Goal: Task Accomplishment & Management: Use online tool/utility

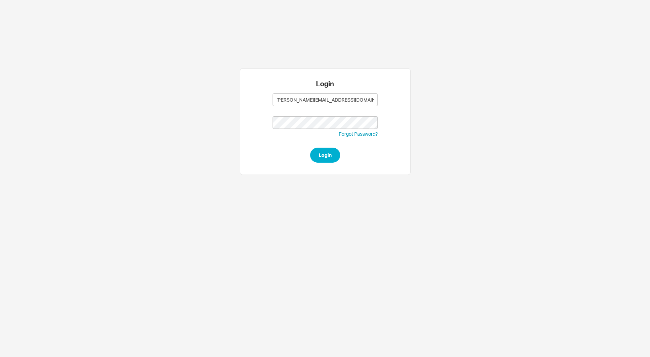
type input "[PERSON_NAME][EMAIL_ADDRESS][DOMAIN_NAME]"
click at [325, 156] on button "Login" at bounding box center [325, 155] width 30 height 15
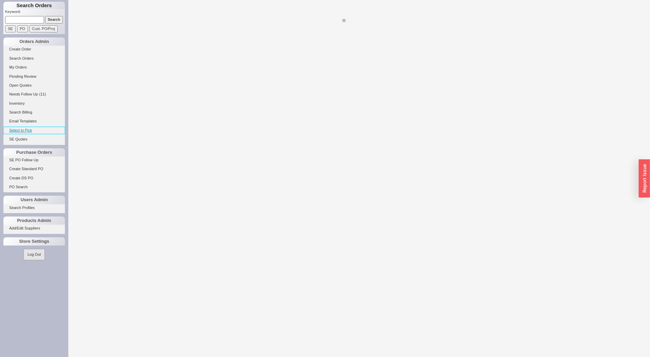
click at [28, 128] on link "Select to Pick" at bounding box center [33, 130] width 61 height 7
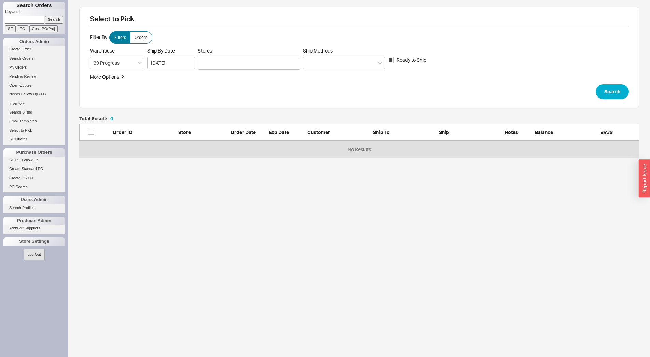
scroll to position [35, 554]
click at [250, 65] on div at bounding box center [249, 63] width 102 height 13
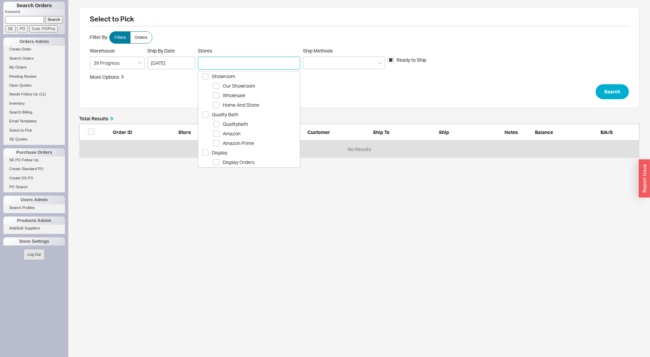
drag, startPoint x: 231, startPoint y: 77, endPoint x: 239, endPoint y: 77, distance: 7.9
click at [231, 77] on span "Showroom" at bounding box center [256, 76] width 88 height 8
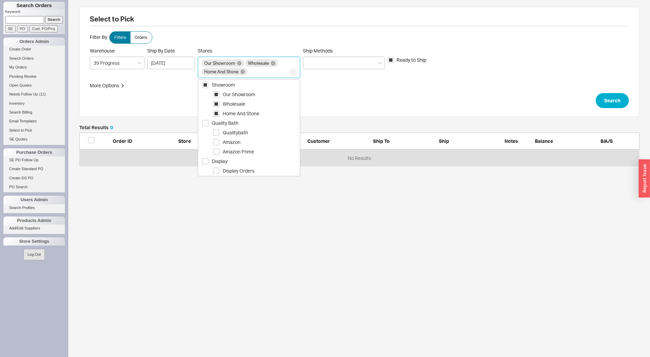
click at [323, 71] on div "Warehouse 39 Progress Ship By Date 08/20/2025 Stores Our Showroom Wholesale Hom…" at bounding box center [359, 63] width 539 height 30
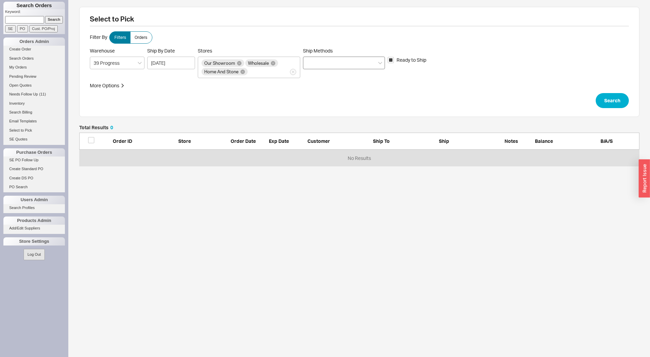
click at [328, 68] on div at bounding box center [344, 63] width 82 height 13
click at [311, 67] on input "Ship Methods" at bounding box center [308, 63] width 5 height 8
click at [323, 80] on div "Ground" at bounding box center [343, 77] width 81 height 12
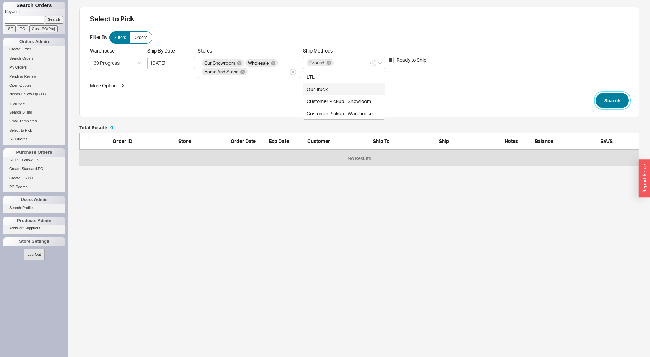
click at [605, 107] on button "Search" at bounding box center [611, 100] width 33 height 15
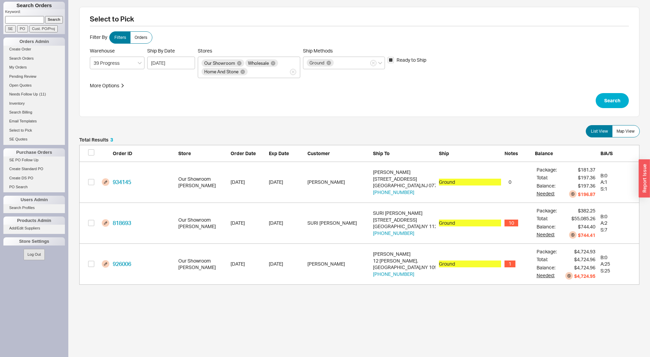
scroll to position [142, 554]
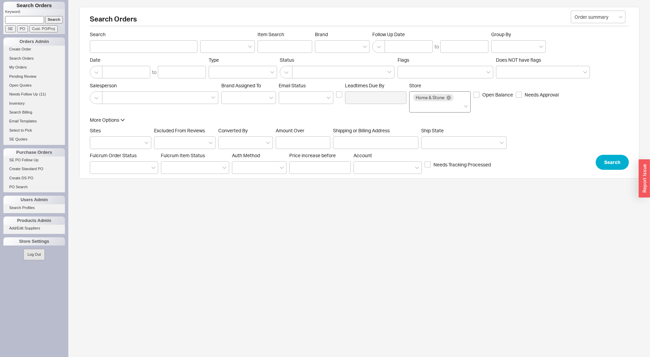
click at [468, 107] on div "Home & Stone" at bounding box center [439, 101] width 61 height 21
click at [417, 107] on input "Store Home & Stone" at bounding box center [415, 106] width 5 height 8
click at [452, 119] on div "Quality Bath" at bounding box center [439, 120] width 61 height 12
click at [22, 22] on input at bounding box center [24, 19] width 39 height 7
type input "7280770-1"
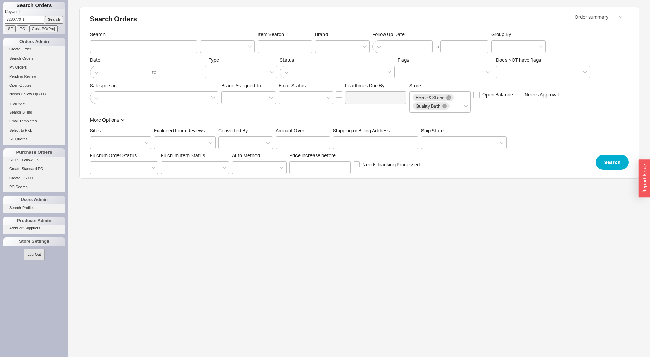
click at [45, 16] on input "Search" at bounding box center [54, 19] width 18 height 7
type input "7280770-1"
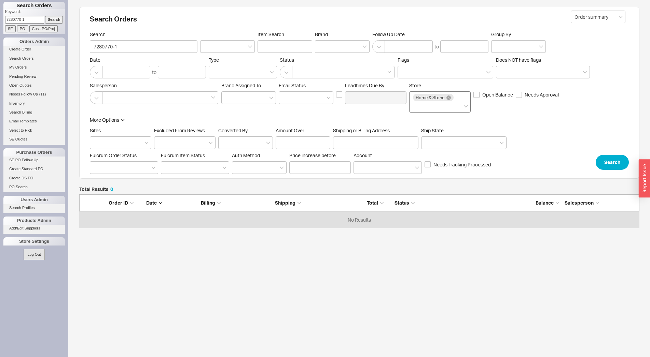
scroll to position [28, 554]
click at [464, 108] on icon at bounding box center [465, 106] width 4 height 3
click at [417, 108] on input "Store Home & Stone" at bounding box center [415, 106] width 5 height 8
click at [449, 119] on div "Quality Bath" at bounding box center [439, 120] width 61 height 12
click at [605, 163] on button "Search" at bounding box center [611, 162] width 33 height 15
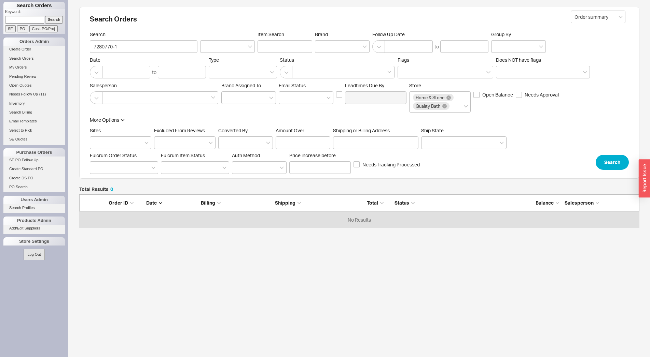
scroll to position [28, 554]
drag, startPoint x: 123, startPoint y: 49, endPoint x: 53, endPoint y: 55, distance: 70.2
click at [90, 53] on input "7280770-1" at bounding box center [144, 46] width 108 height 13
type input "knipp"
click at [598, 166] on button "Search" at bounding box center [611, 162] width 33 height 15
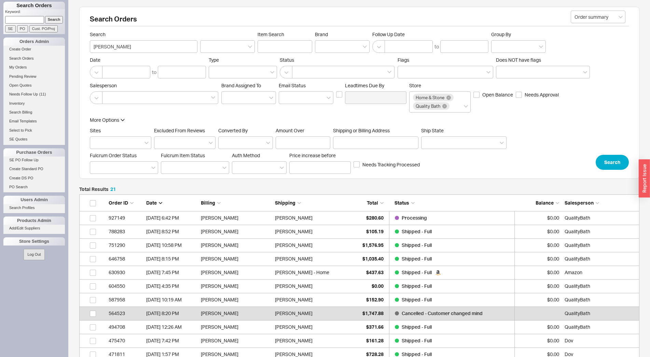
scroll to position [298, 554]
click at [345, 216] on div "Janet Knipp" at bounding box center [310, 218] width 71 height 14
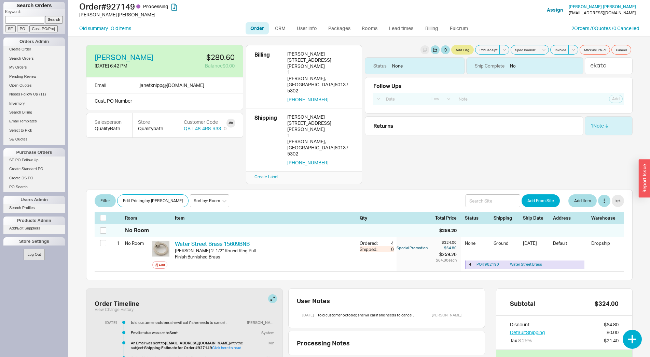
select select "LOW"
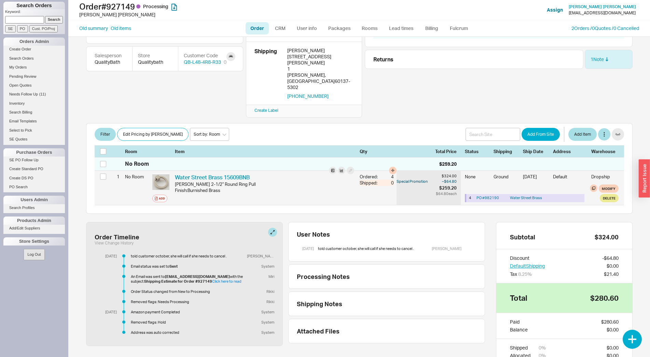
scroll to position [67, 0]
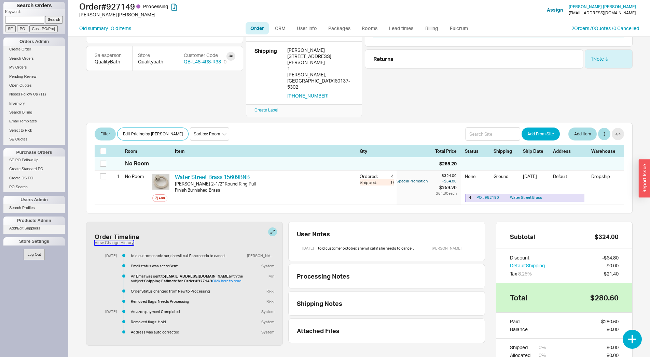
click at [125, 241] on button "View Change History" at bounding box center [114, 243] width 39 height 5
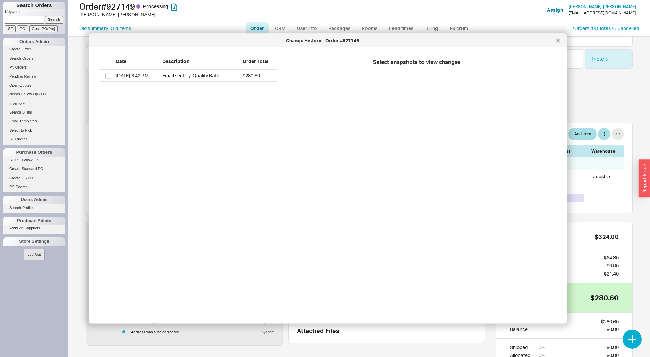
scroll to position [254, 455]
click at [562, 45] on div "Change History - Order #927149" at bounding box center [328, 41] width 478 height 14
click at [553, 45] on div "Change History - Order #927149" at bounding box center [328, 41] width 478 height 14
click at [558, 43] on div at bounding box center [557, 40] width 11 height 11
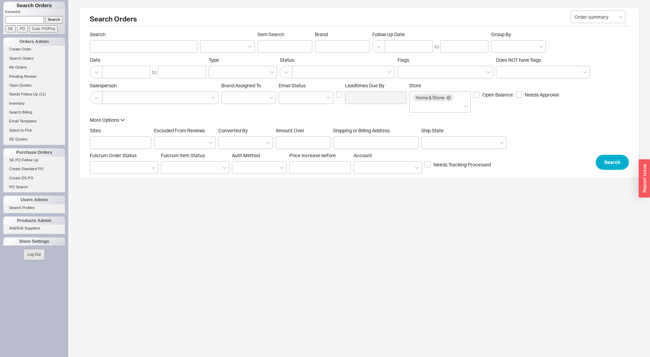
paste input "86728"
type input "86728"
click at [38, 29] on input "Cust. PO/Proj" at bounding box center [43, 28] width 28 height 7
type input "86728"
type input "Customer PO/Proj Name"
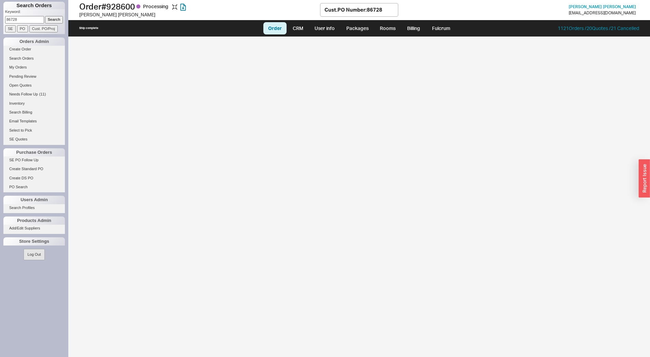
select select "LOW"
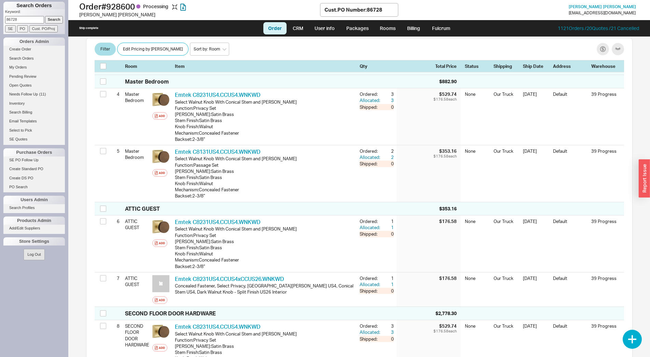
scroll to position [244, 0]
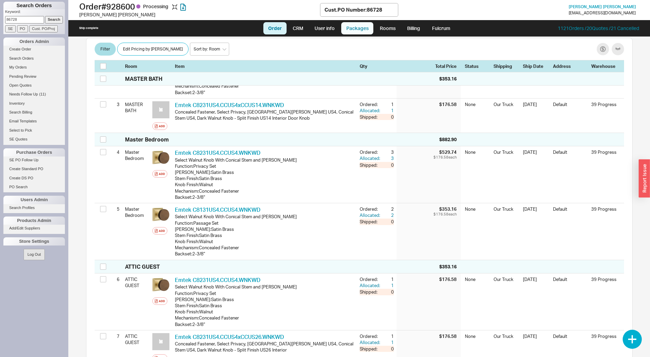
click at [366, 27] on link "Packages" at bounding box center [357, 28] width 32 height 12
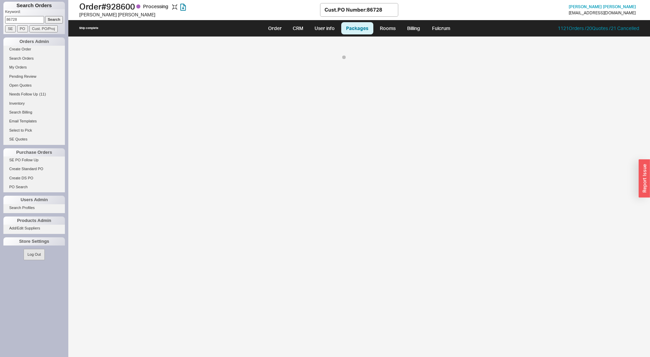
select select "8"
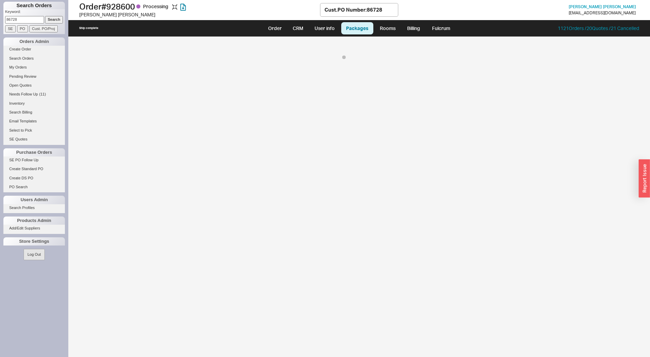
select select "8"
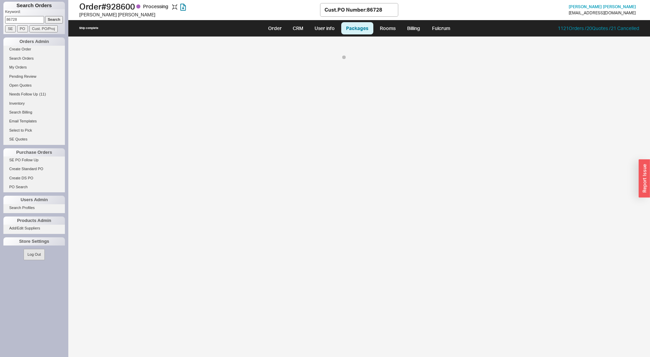
select select "8"
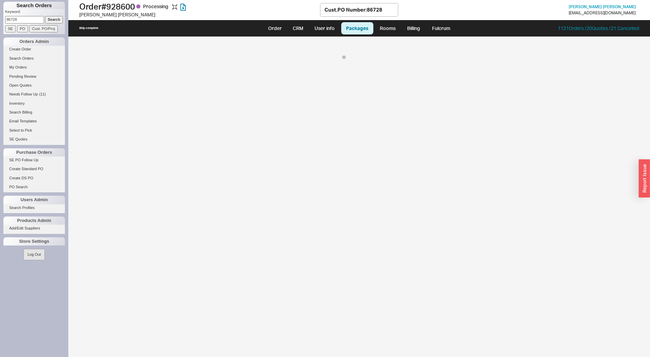
select select "8"
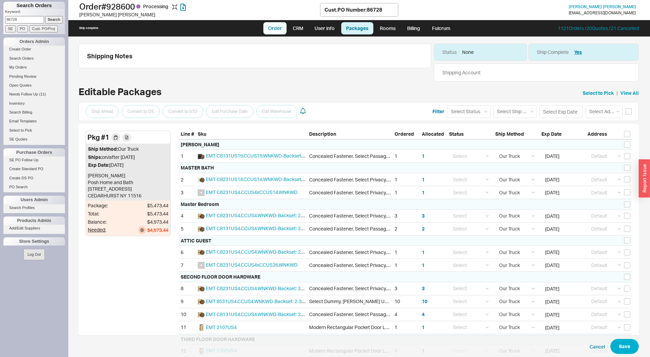
click at [278, 30] on link "Order" at bounding box center [274, 28] width 23 height 12
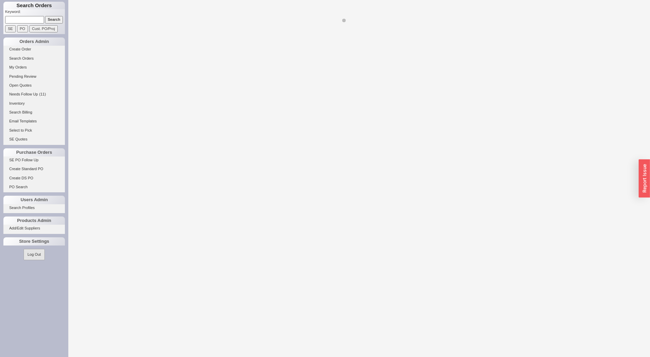
select select "LOW"
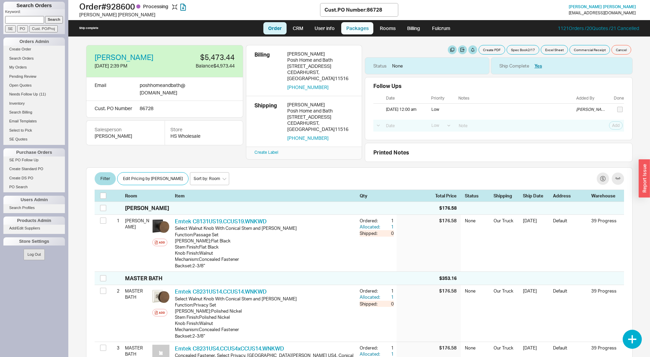
click at [363, 31] on link "Packages" at bounding box center [357, 28] width 32 height 12
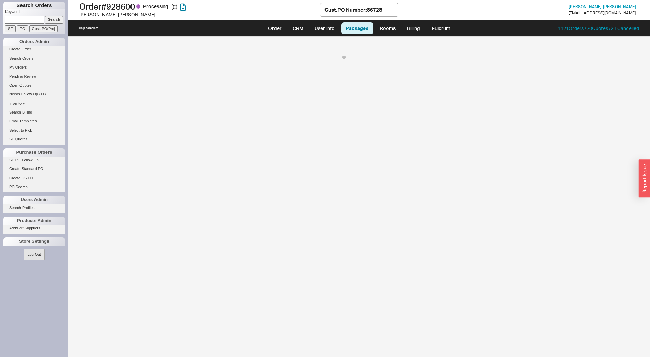
select select "8"
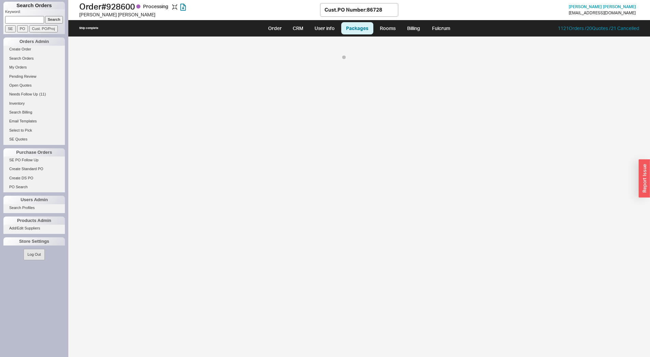
select select "8"
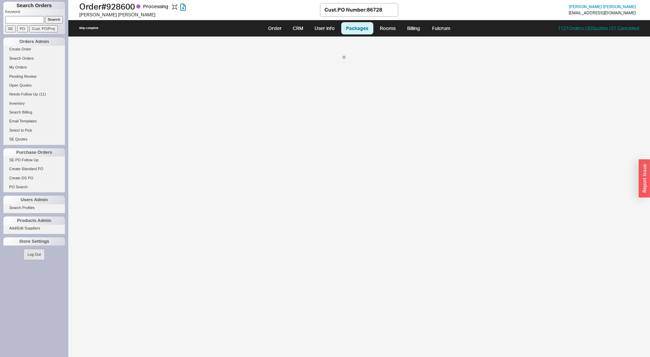
select select "8"
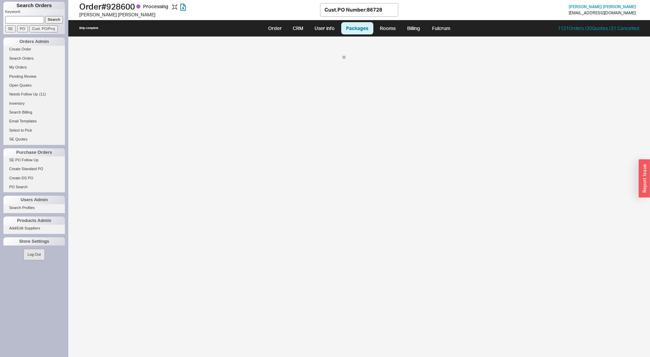
select select "8"
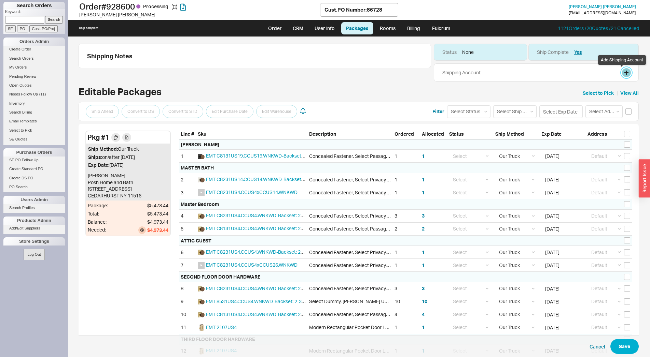
click at [624, 71] on button at bounding box center [626, 72] width 9 height 9
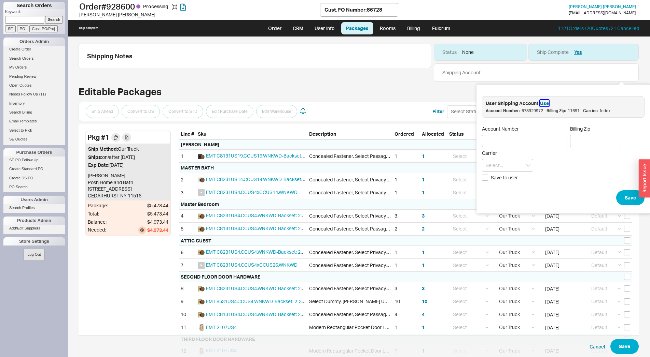
click at [540, 104] on button "Use" at bounding box center [544, 103] width 9 height 7
type input "678929972"
type input "11691"
type input "Fedex"
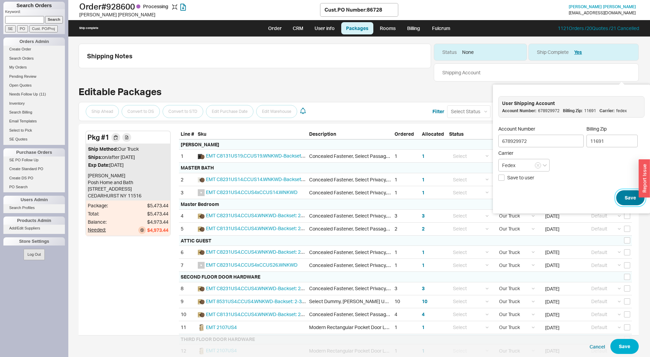
click at [622, 196] on button "Save" at bounding box center [630, 197] width 28 height 15
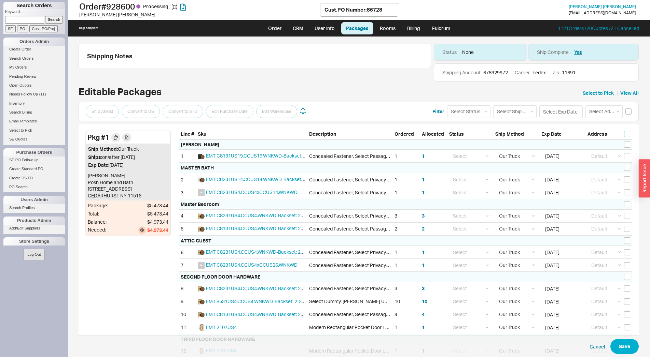
click at [624, 137] on input "checkbox" at bounding box center [627, 134] width 6 height 6
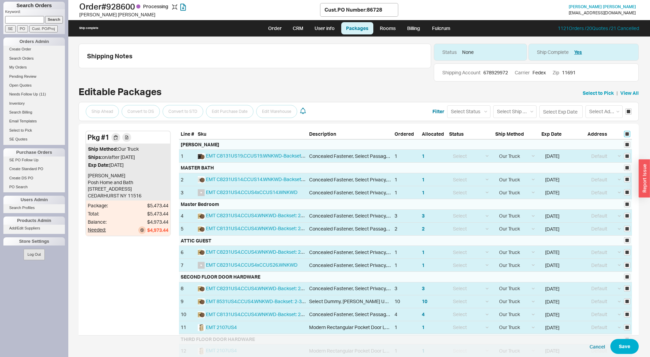
checkbox input "true"
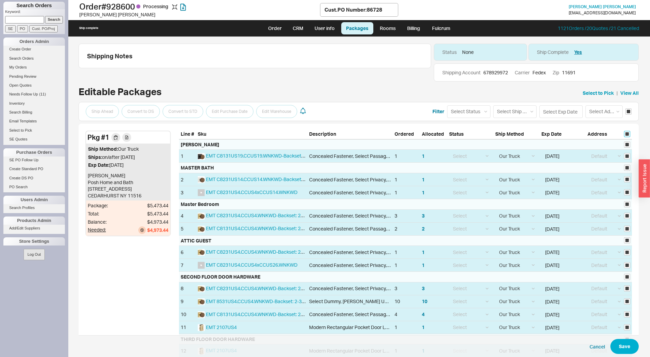
checkbox input "true"
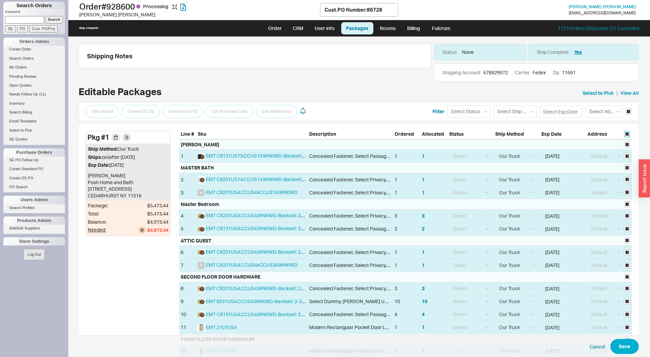
checkbox input "true"
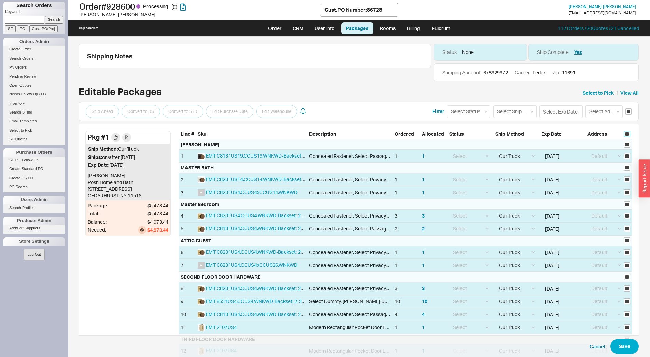
checkbox input "true"
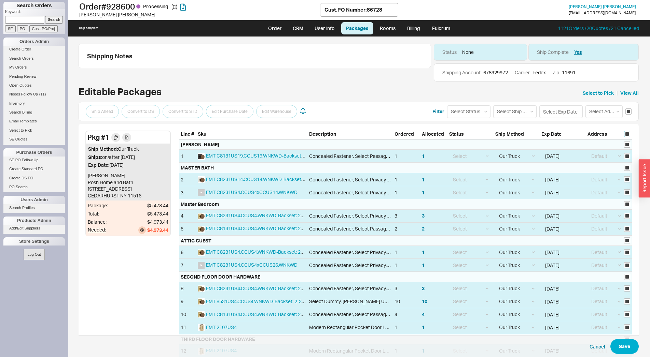
checkbox input "true"
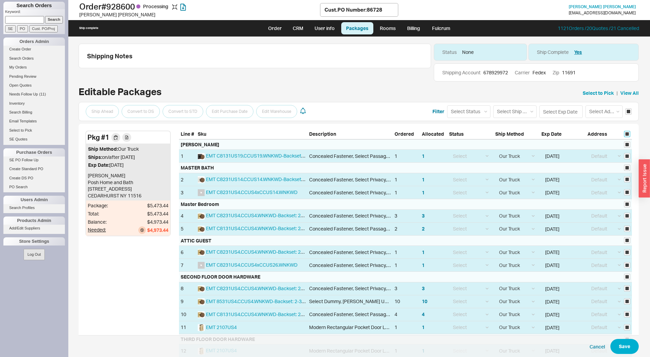
checkbox input "true"
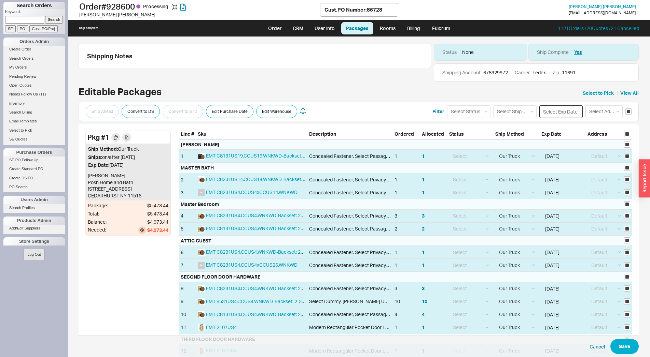
click at [560, 112] on input at bounding box center [560, 111] width 43 height 13
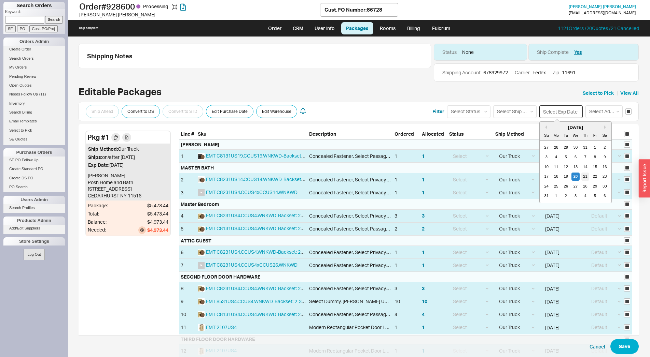
click at [581, 176] on div "21" at bounding box center [585, 177] width 8 height 8
type input "08/21/2025"
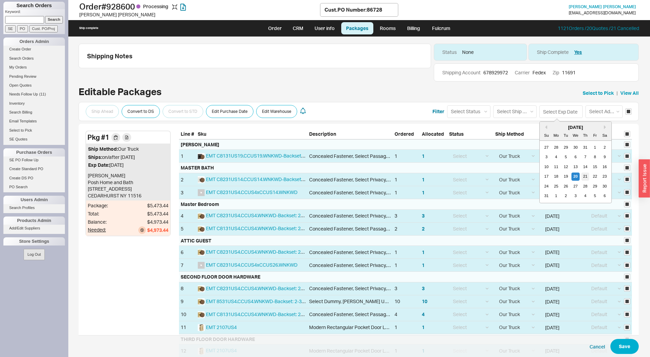
type input "08/21/2025"
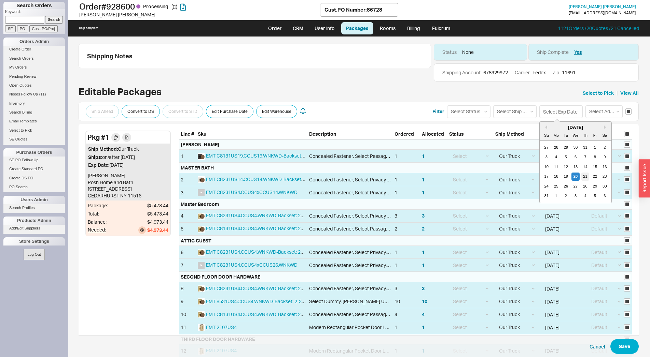
type input "08/21/2025"
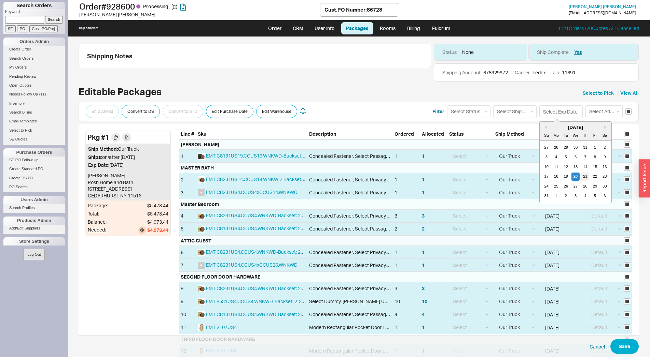
type input "08/21/2025"
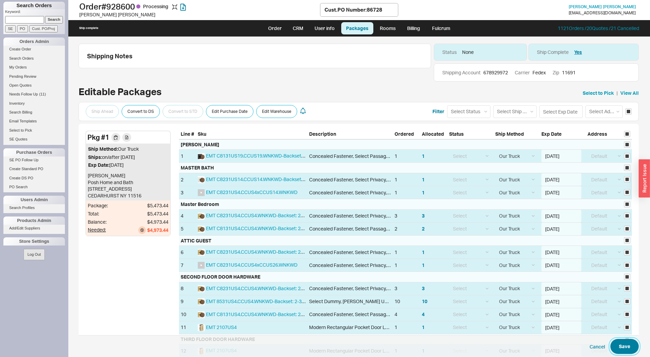
click at [628, 345] on button "Save" at bounding box center [624, 346] width 28 height 15
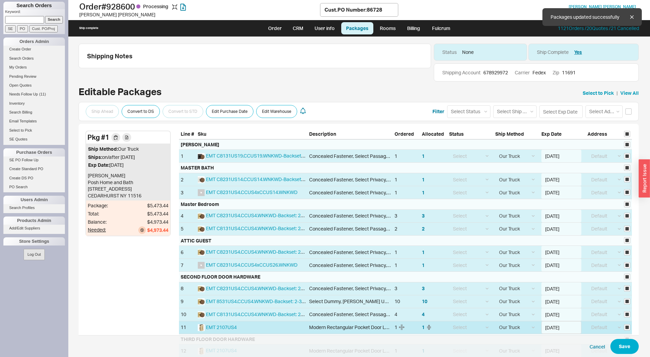
select select "8"
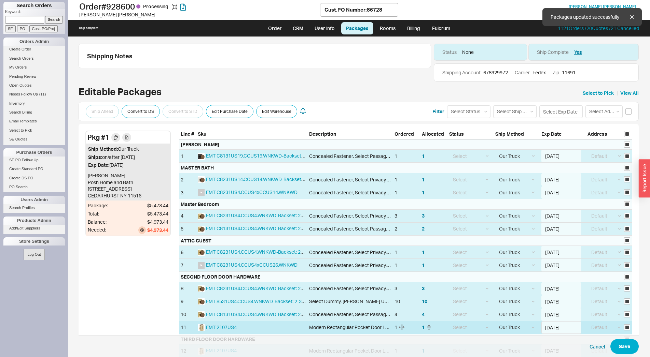
select select "8"
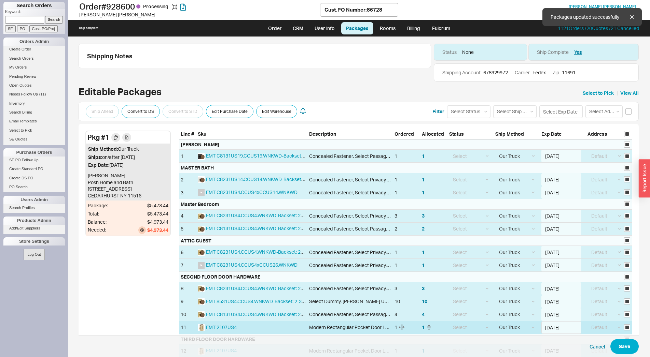
select select "8"
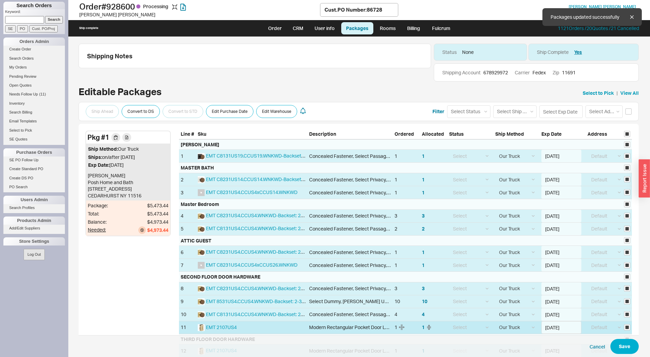
select select "8"
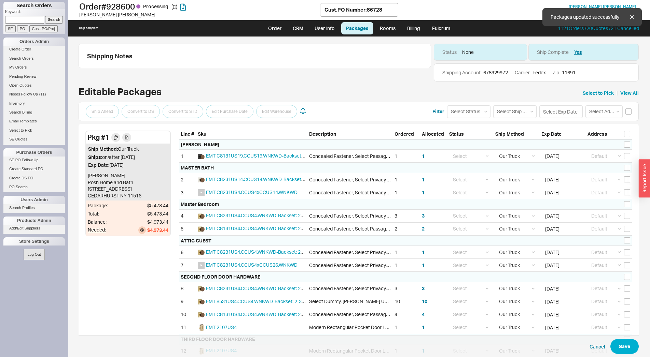
checkbox input "false"
click at [270, 29] on link "Order" at bounding box center [274, 28] width 23 height 12
select select "LOW"
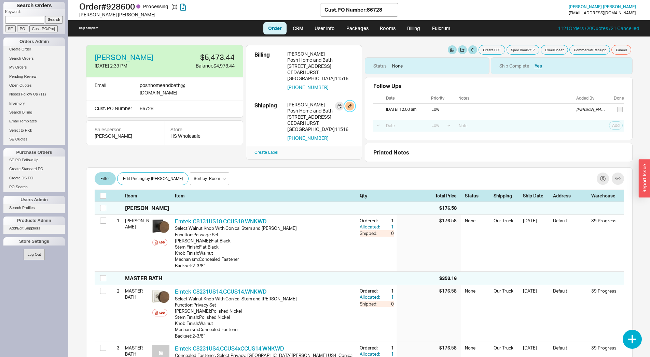
click at [349, 102] on button "button" at bounding box center [349, 106] width 9 height 9
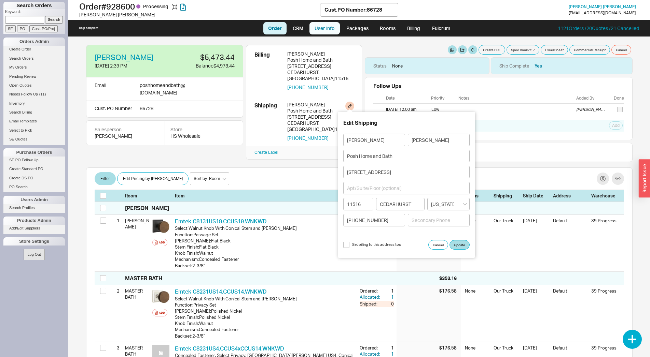
click at [329, 29] on link "User info" at bounding box center [324, 28] width 30 height 12
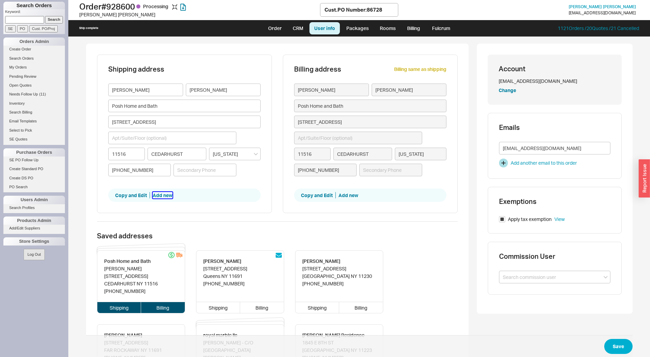
click at [162, 197] on button "Add new" at bounding box center [163, 195] width 20 height 7
type input "Ely"
type input "Pasternak"
type input "Posh Home and Bath"
type input "414 Central Avenue"
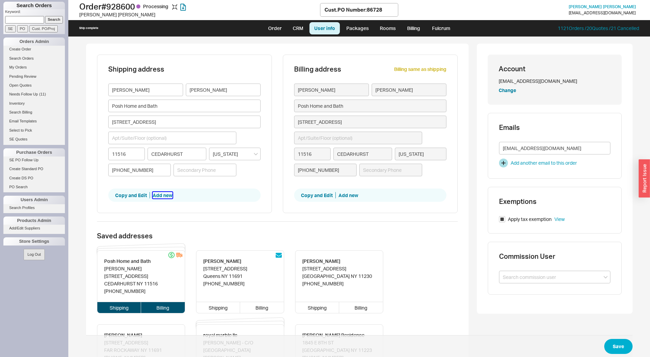
type input "11516"
type input "CEDARHURST"
type input "(917) 345-3650"
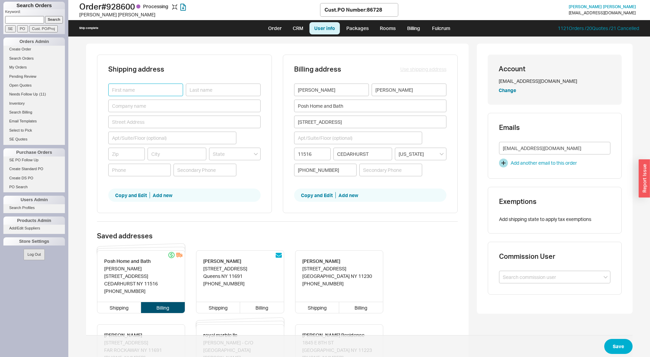
paste input "Treitel"
type input "Treitel"
drag, startPoint x: 219, startPoint y: 90, endPoint x: 219, endPoint y: 94, distance: 3.4
paste input "Residence"
type input "Residence"
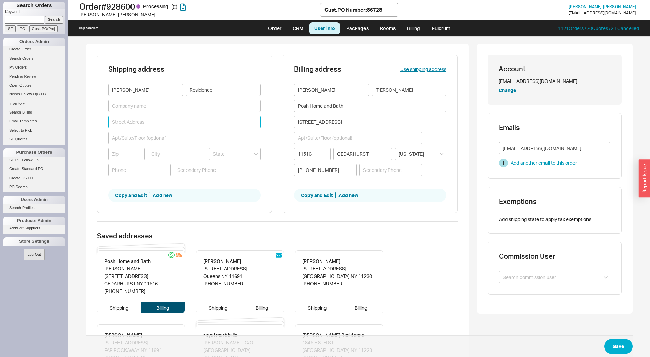
paste input "645 Carlyle St"
type input "[STREET_ADDRESS]"
type input "11516"
type input "Cedarhurst"
type input "[US_STATE]"
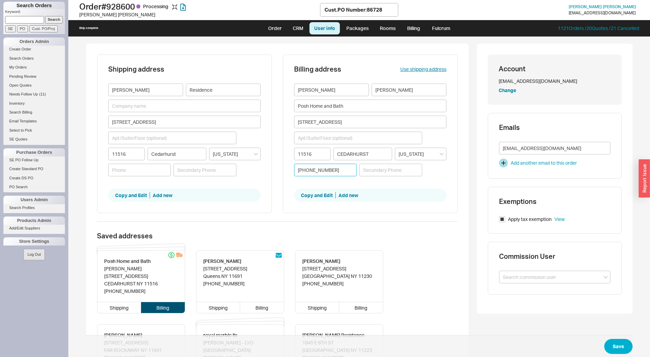
click at [311, 172] on input "[PHONE_NUMBER]" at bounding box center [325, 170] width 63 height 13
click at [311, 171] on input "[PHONE_NUMBER]" at bounding box center [325, 170] width 63 height 13
click at [311, 169] on input "[PHONE_NUMBER]" at bounding box center [325, 170] width 63 height 13
click at [311, 169] on input "(917) 345-3650" at bounding box center [325, 170] width 63 height 13
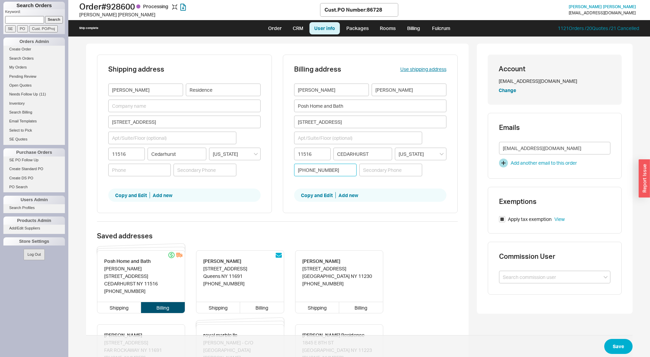
click at [311, 169] on input "(917) 345-3650" at bounding box center [325, 170] width 63 height 13
paste input "(917) 345-3650"
type input "(917) 345-3650"
click at [615, 347] on button "Save" at bounding box center [618, 346] width 28 height 15
click at [282, 27] on link "Order" at bounding box center [274, 28] width 23 height 12
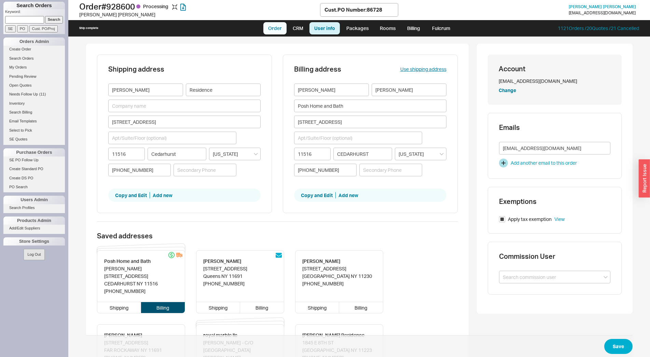
select select "LOW"
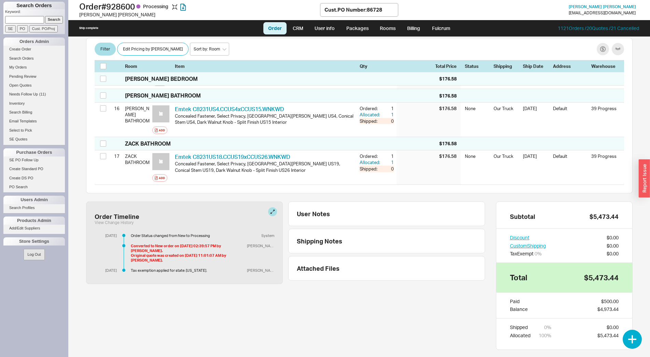
scroll to position [992, 0]
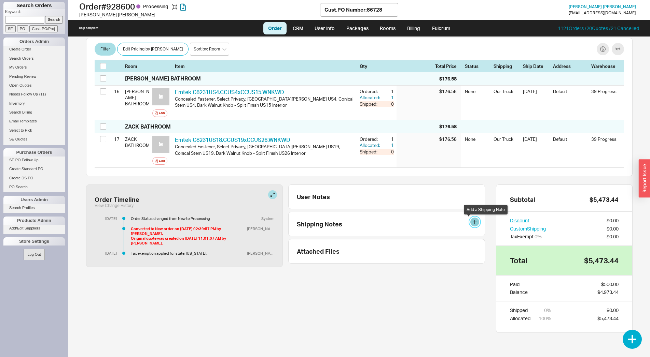
click at [472, 223] on button at bounding box center [474, 222] width 9 height 9
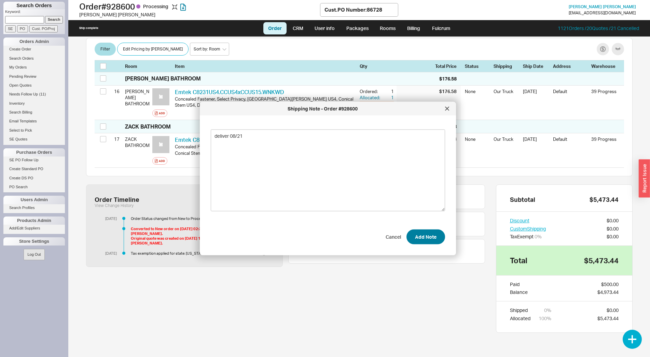
type textarea "deliver 08/21"
click at [431, 237] on button "Add Note" at bounding box center [425, 236] width 39 height 15
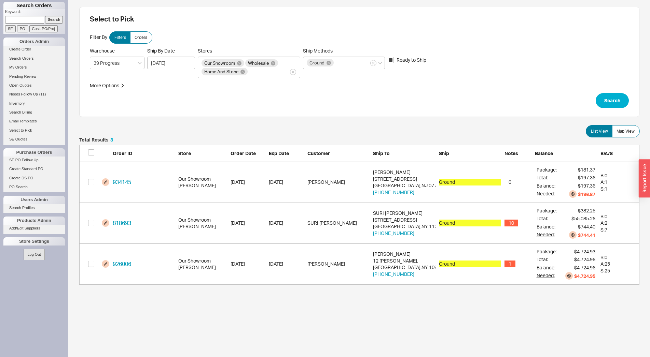
scroll to position [142, 554]
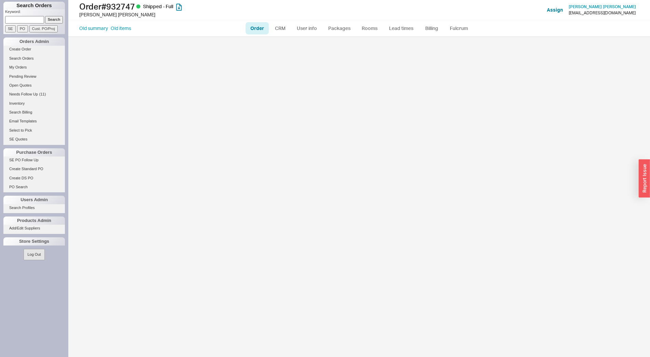
select select "LOW"
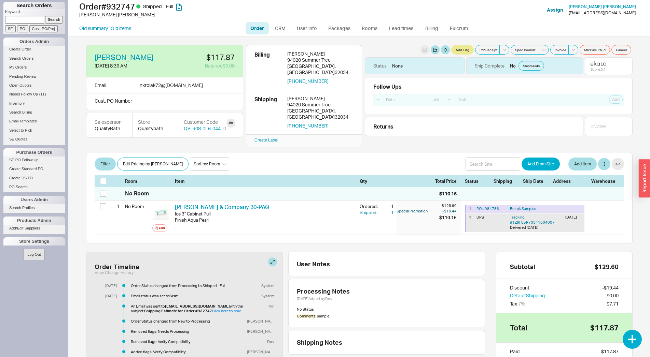
click at [115, 128] on div "QualityBath" at bounding box center [109, 128] width 29 height 7
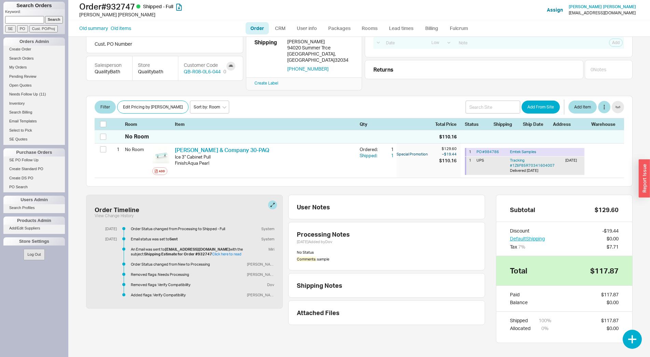
scroll to position [57, 0]
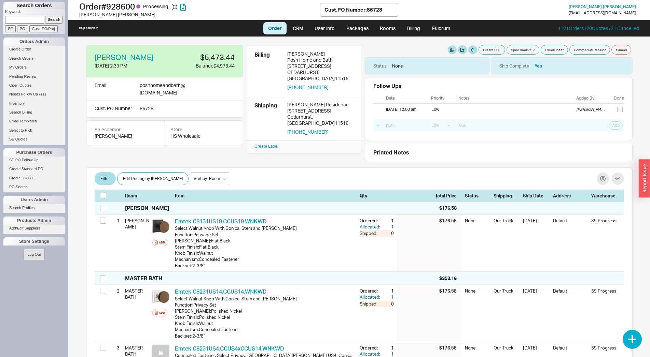
select select "LOW"
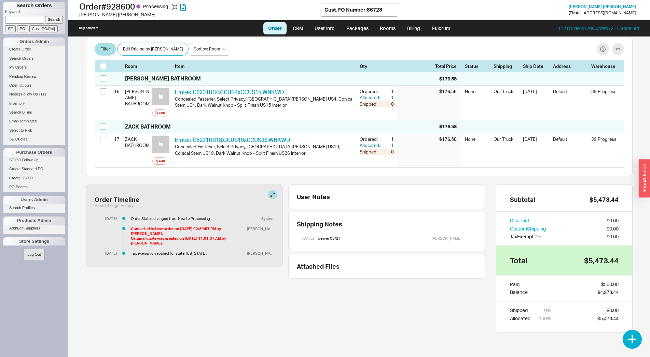
paste input "932504"
type input "932504"
click at [52, 20] on input "Search" at bounding box center [54, 19] width 18 height 7
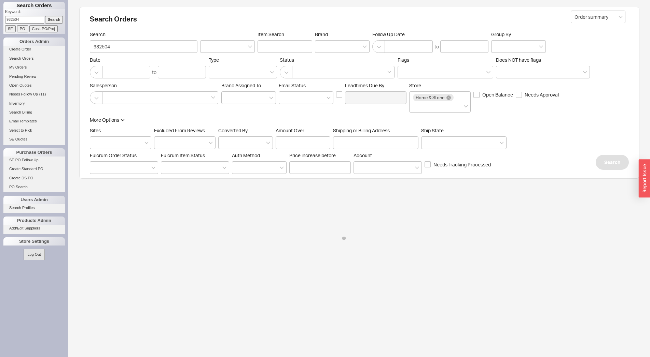
select select "LOW"
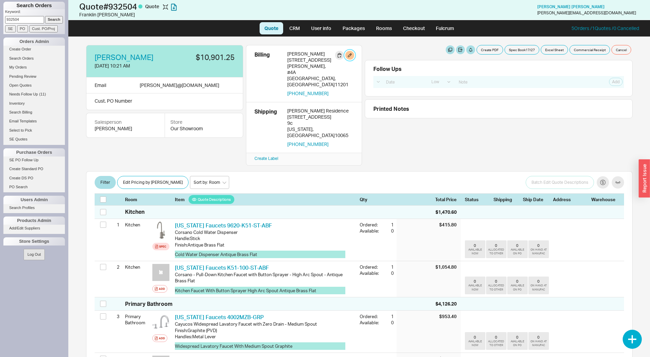
click at [353, 54] on button "button" at bounding box center [349, 55] width 9 height 9
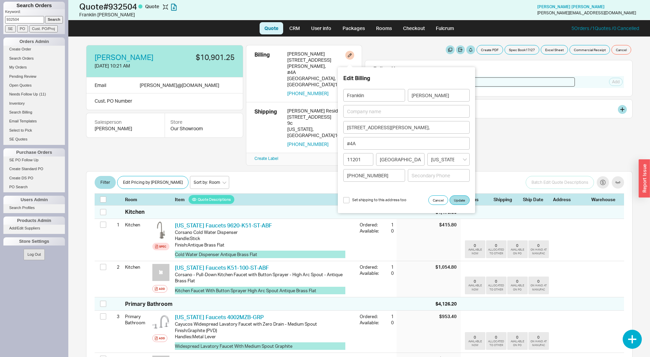
drag, startPoint x: 503, startPoint y: 79, endPoint x: 477, endPoint y: 109, distance: 39.4
click at [503, 80] on input at bounding box center [515, 81] width 120 height 9
click at [432, 201] on button "Cancel" at bounding box center [438, 201] width 20 height 10
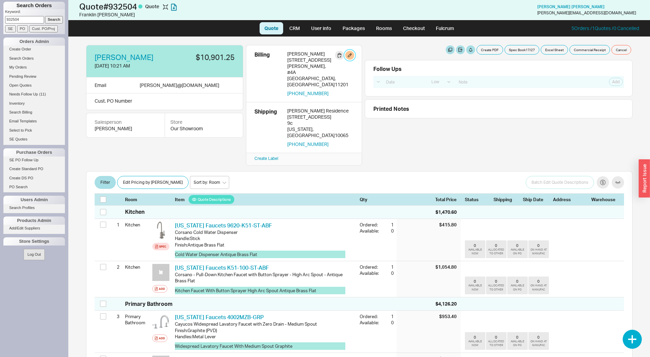
click at [348, 55] on button "button" at bounding box center [349, 55] width 9 height 9
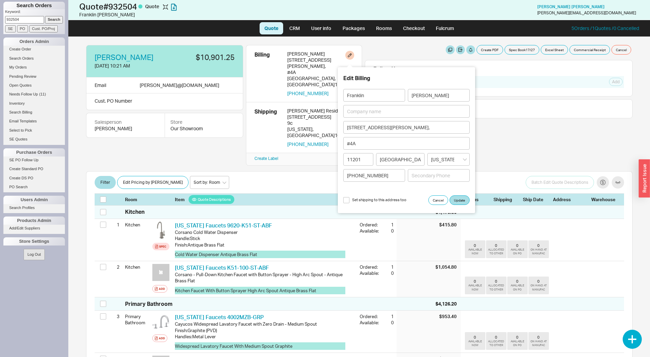
click at [515, 99] on div "Create PDF Spec Book 17 / 27 Excel Sheet Commercial Receipt Cancel Follow Ups S…" at bounding box center [499, 81] width 268 height 73
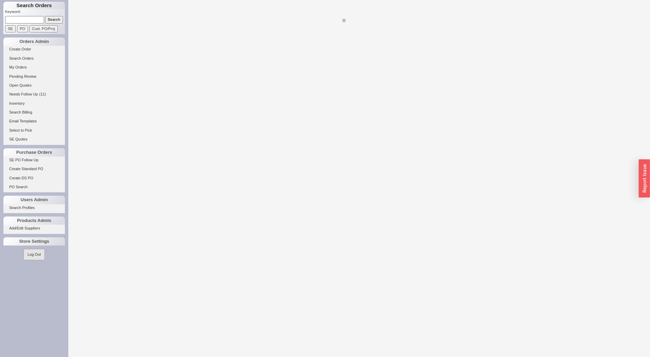
select select "LOW"
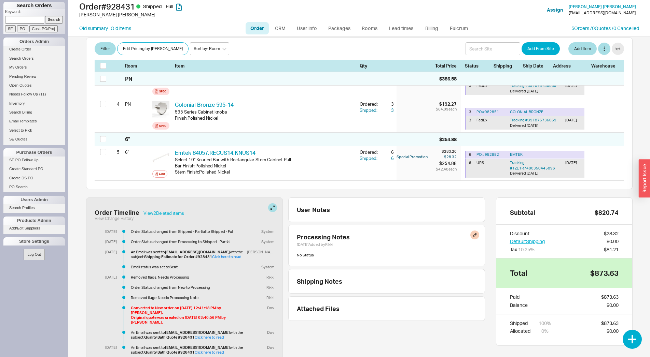
scroll to position [70, 0]
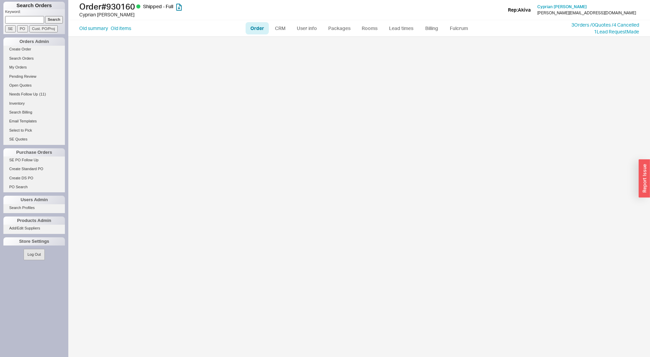
select select "LOW"
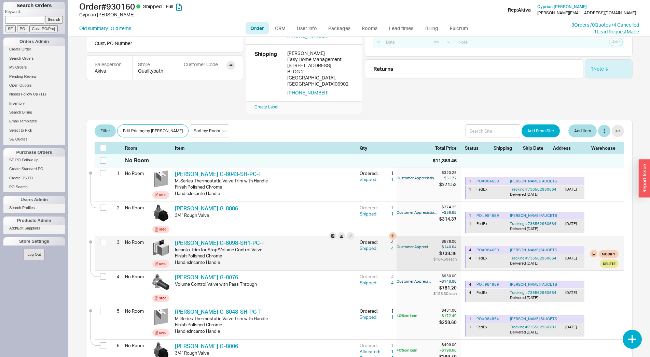
scroll to position [301, 0]
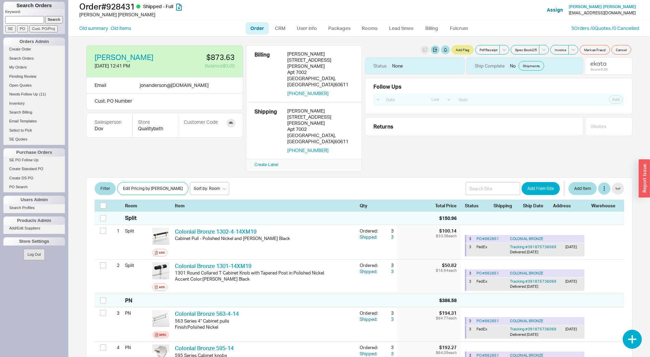
select select "LOW"
click at [37, 20] on input at bounding box center [24, 19] width 39 height 7
paste input "86728"
type input "86728"
click at [49, 31] on input "Cust. PO/Proj" at bounding box center [43, 28] width 28 height 7
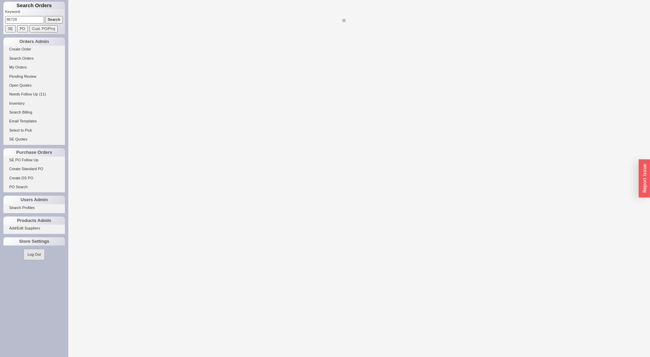
select select "LOW"
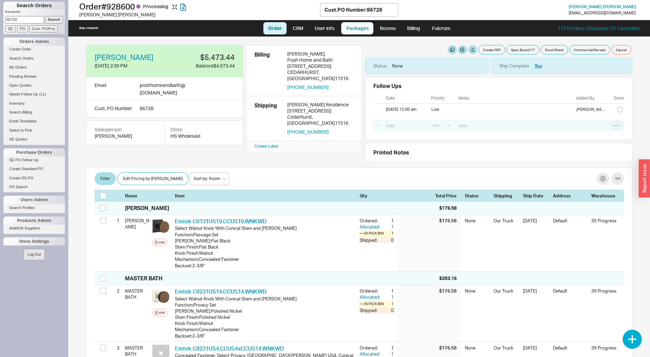
click at [360, 31] on link "Packages" at bounding box center [357, 28] width 32 height 12
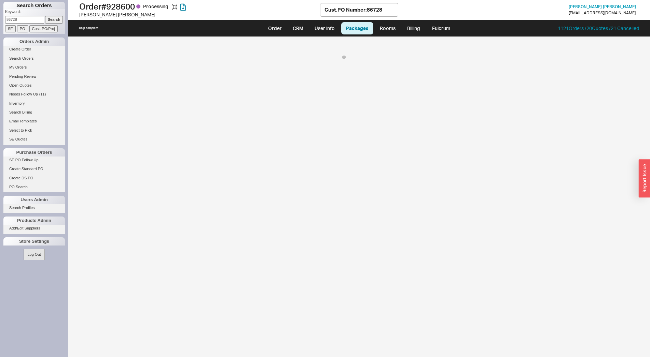
select select "8"
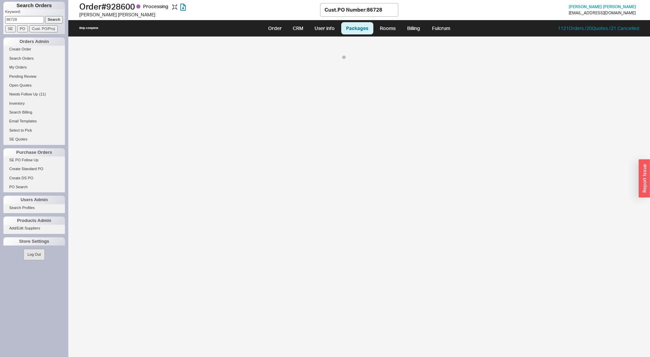
select select "8"
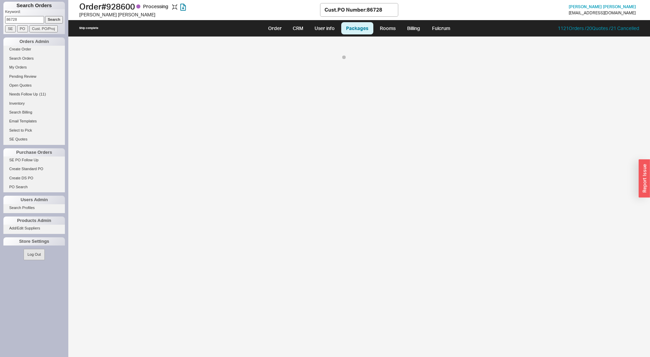
select select "8"
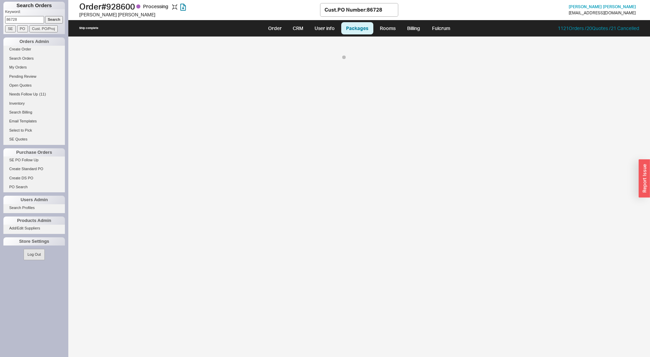
select select "8"
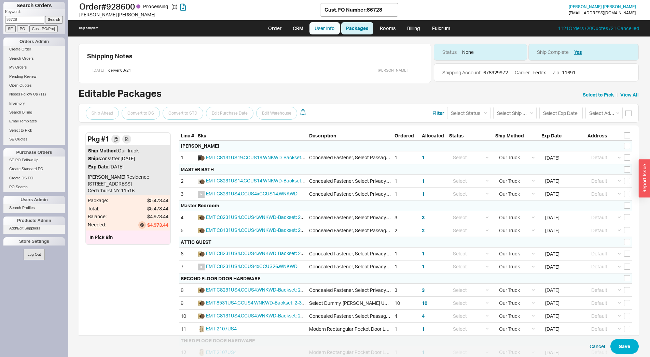
click at [311, 27] on link "User info" at bounding box center [324, 28] width 30 height 12
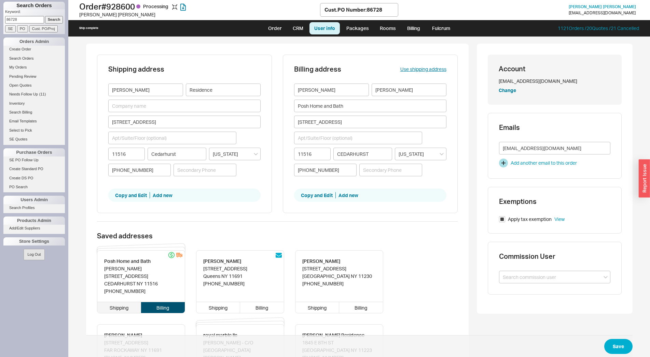
click at [117, 305] on div "Shipping" at bounding box center [119, 307] width 44 height 11
type input "Ely"
type input "Pasternak"
type input "Posh Home and Bath"
type input "414 Central Avenue"
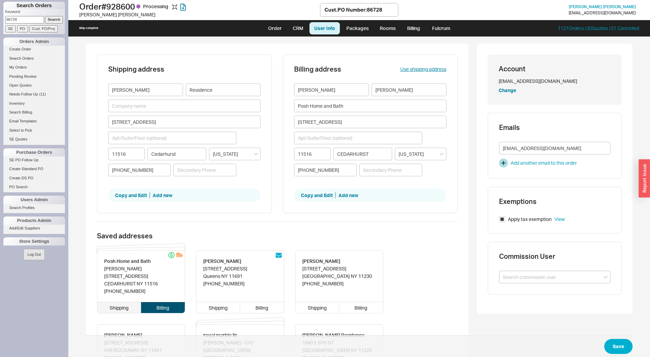
type input "CEDARHURST"
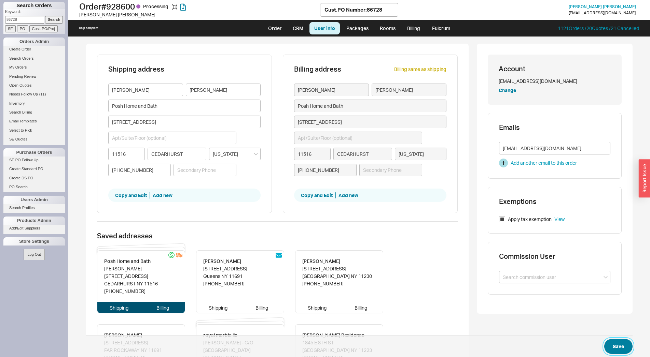
click at [609, 346] on button "Save" at bounding box center [618, 346] width 28 height 15
click at [268, 28] on link "Order" at bounding box center [274, 28] width 23 height 12
select select "LOW"
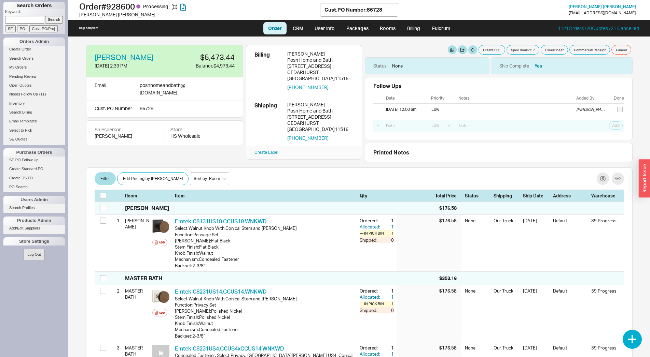
select select "LOW"
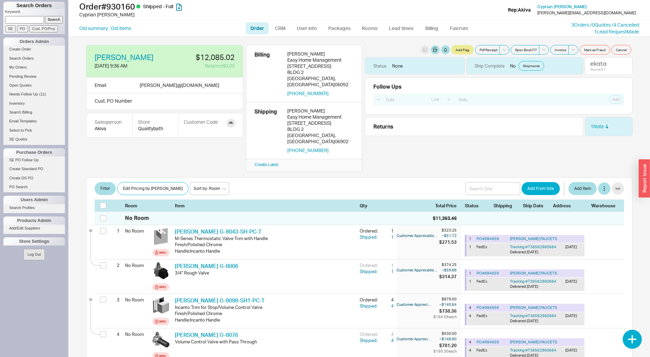
select select "LOW"
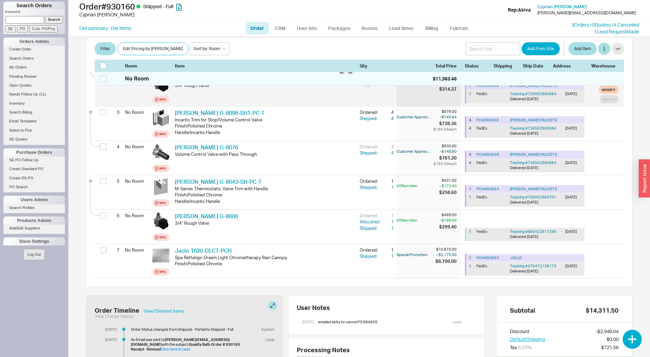
scroll to position [92, 0]
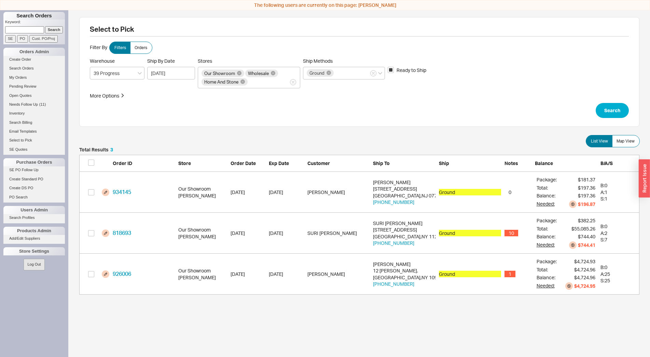
scroll to position [142, 554]
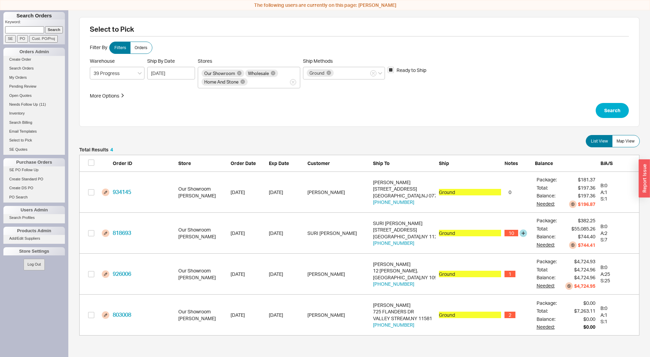
scroll to position [183, 554]
click at [90, 317] on input "grid" at bounding box center [91, 315] width 6 height 6
checkbox input "true"
click at [628, 349] on button "Confirm" at bounding box center [620, 346] width 35 height 15
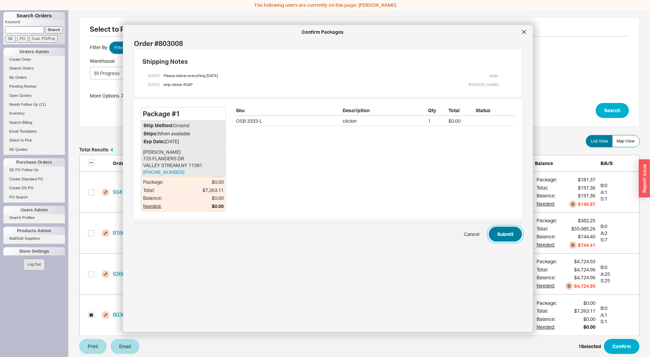
click at [507, 236] on button "Submit" at bounding box center [504, 234] width 33 height 15
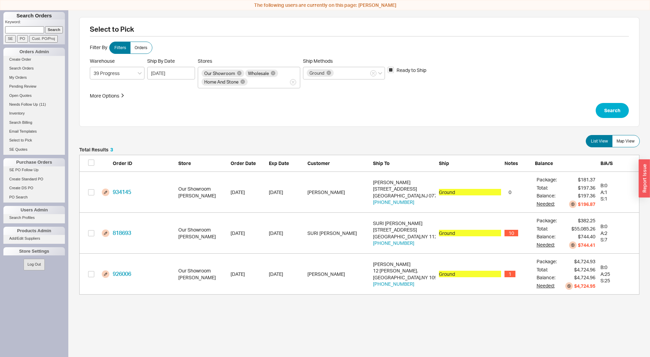
scroll to position [142, 554]
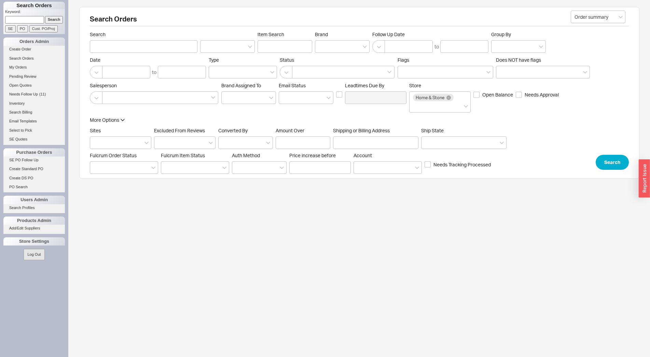
paste input "86094"
type input "86094"
click at [42, 32] on input "Cust. PO/Proj" at bounding box center [43, 28] width 28 height 7
type input "86094"
type input "Customer PO/Proj Name"
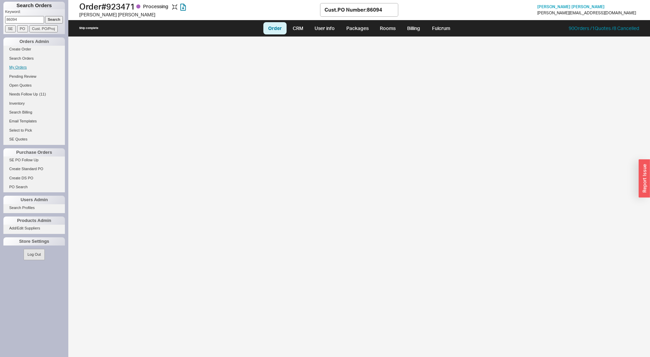
select select "LOW"
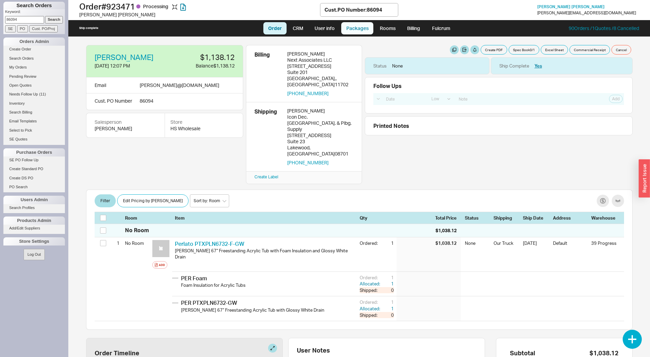
click at [359, 29] on link "Packages" at bounding box center [357, 28] width 32 height 12
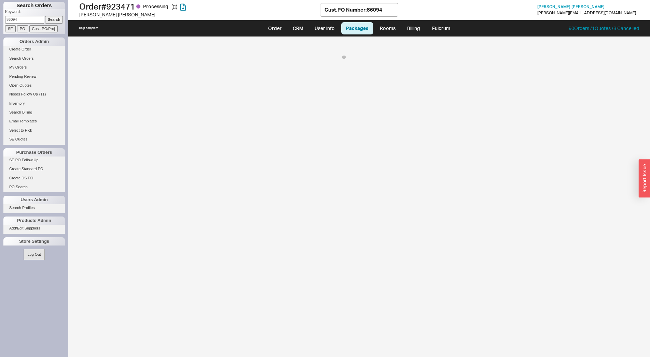
select select "8"
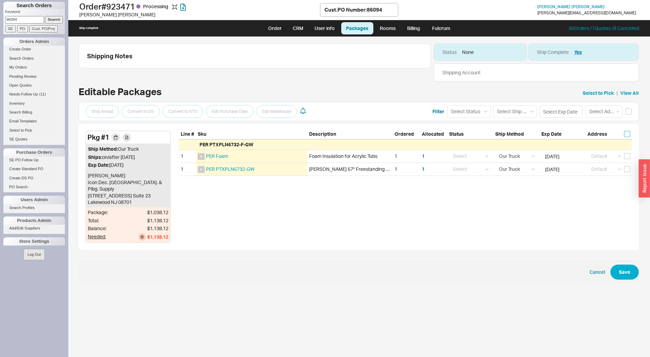
click at [627, 133] on input "checkbox" at bounding box center [627, 134] width 6 height 6
checkbox input "true"
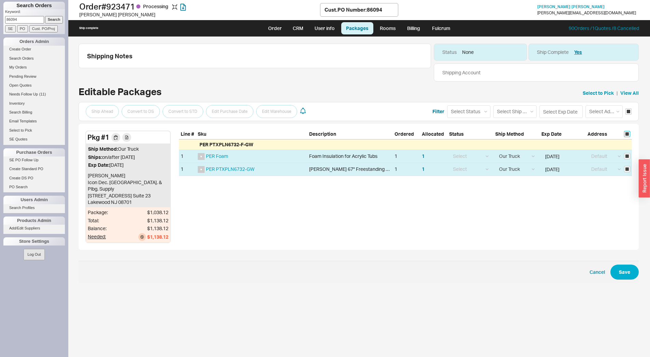
checkbox input "true"
click at [556, 116] on input at bounding box center [560, 111] width 43 height 13
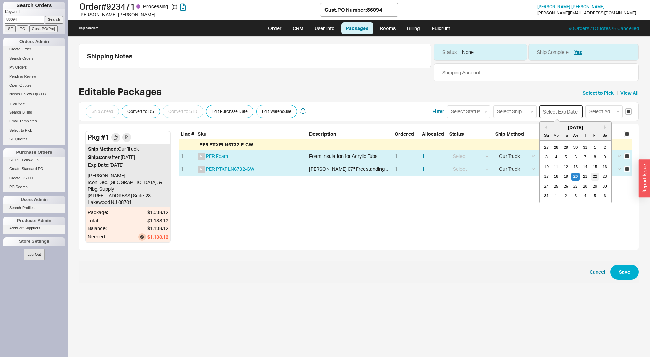
click at [591, 176] on div "22" at bounding box center [594, 177] width 8 height 8
type input "08/22/2025"
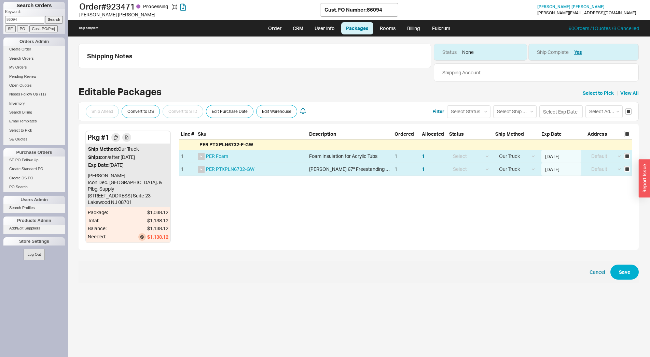
click at [624, 254] on form "Ship Ahead Convert to DS Convert to STD Edit Purchase Date Edit Warehouse Filte…" at bounding box center [359, 191] width 560 height 184
click at [628, 265] on button "Save" at bounding box center [624, 272] width 28 height 15
checkbox input "false"
select select "8"
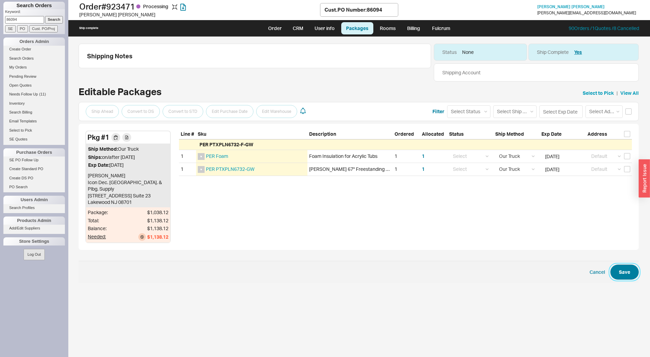
click at [630, 265] on button "Save" at bounding box center [624, 272] width 28 height 15
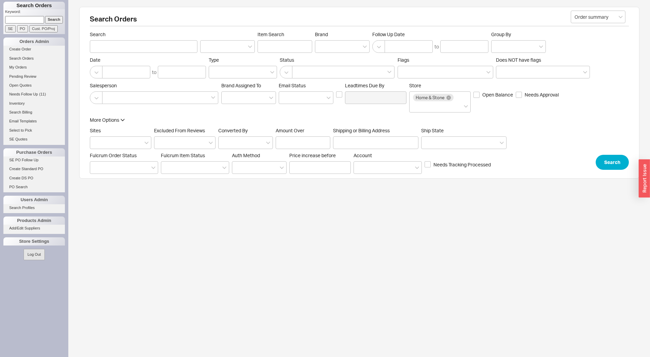
paste input "86510"
type input "86510"
click at [47, 33] on div "Keyword: 86510 Search SE PO Cust. PO/Proj" at bounding box center [33, 21] width 61 height 25
click at [47, 30] on input "Cust. PO/Proj" at bounding box center [43, 28] width 28 height 7
type input "86510"
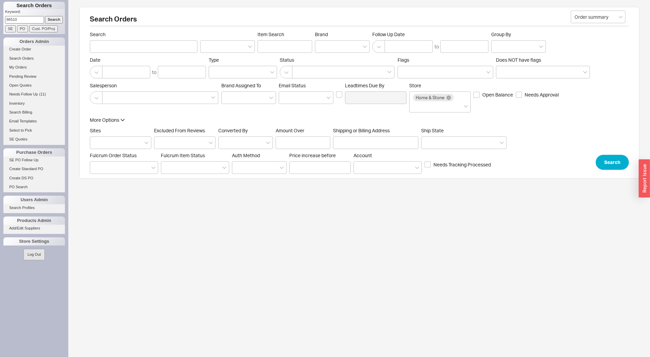
type input "Customer PO/Proj Name"
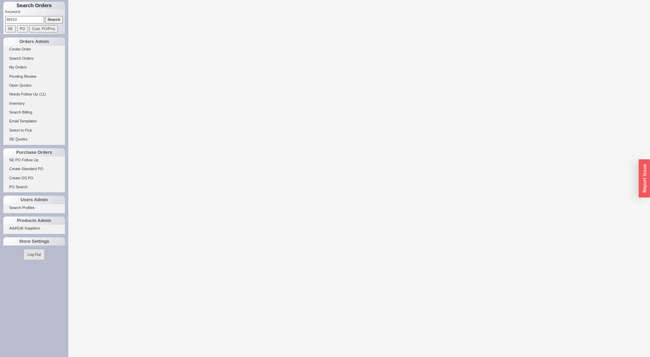
click at [46, 25] on form "Keyword: 86510 Search SE PO Cust. PO/Proj" at bounding box center [35, 20] width 60 height 23
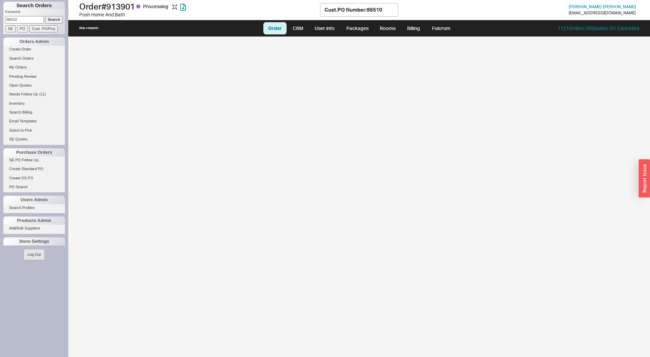
select select "LOW"
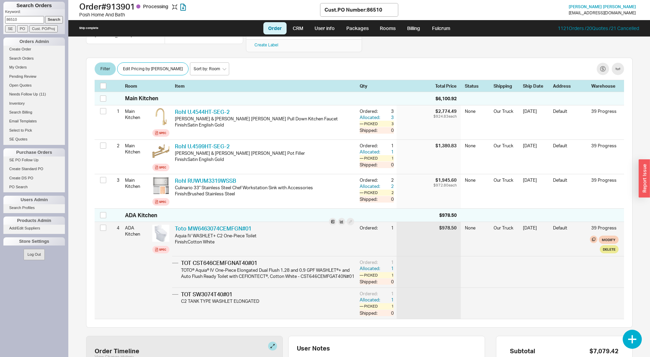
scroll to position [98, 0]
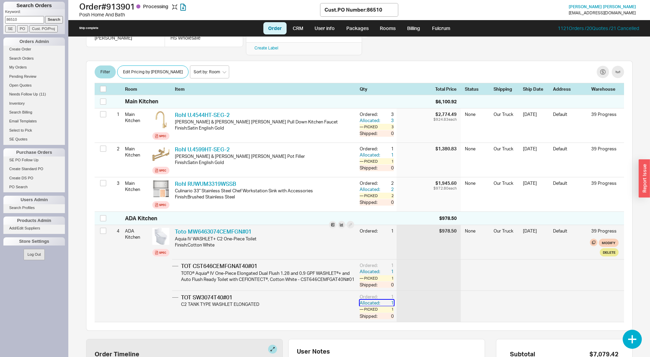
click at [386, 300] on div "1" at bounding box center [387, 303] width 12 height 6
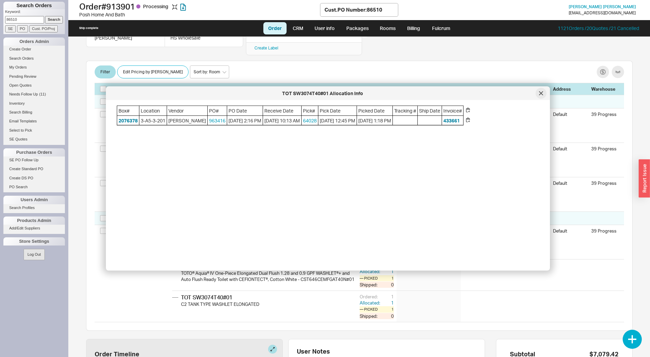
click at [541, 92] on icon at bounding box center [541, 93] width 4 height 4
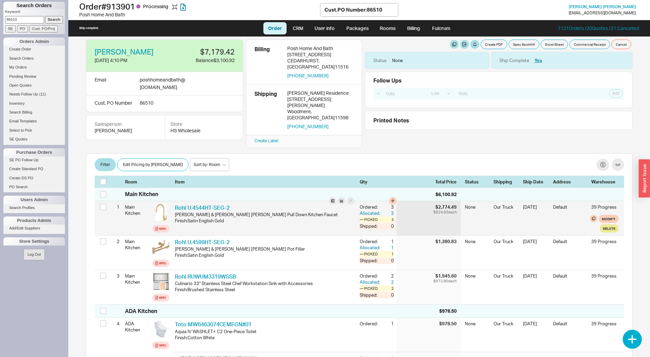
scroll to position [0, 0]
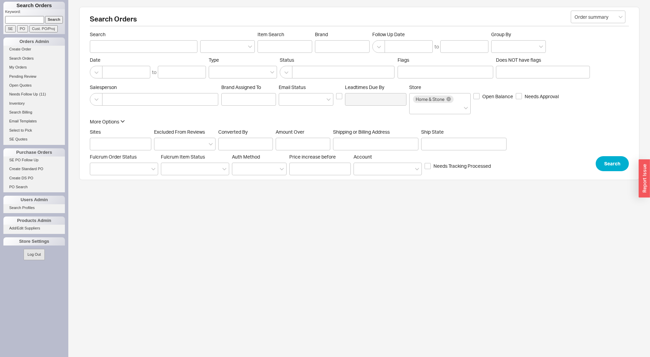
click at [18, 22] on input at bounding box center [24, 19] width 39 height 7
type input "109652"
click at [45, 16] on input "Search" at bounding box center [54, 19] width 18 height 7
type input "109652"
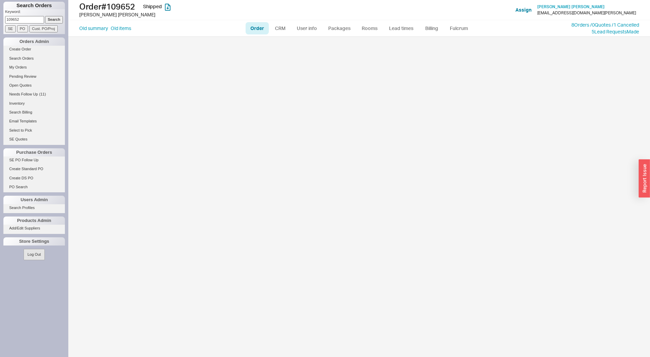
select select "LOW"
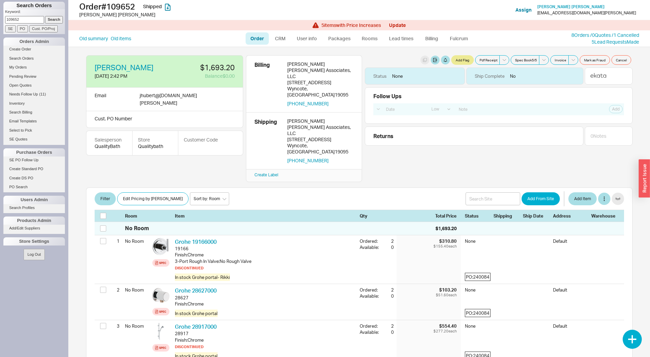
drag, startPoint x: 28, startPoint y: 20, endPoint x: 3, endPoint y: 23, distance: 24.3
click at [5, 23] on input "109652" at bounding box center [24, 19] width 39 height 7
type input "10952"
click at [45, 16] on input "Search" at bounding box center [54, 19] width 18 height 7
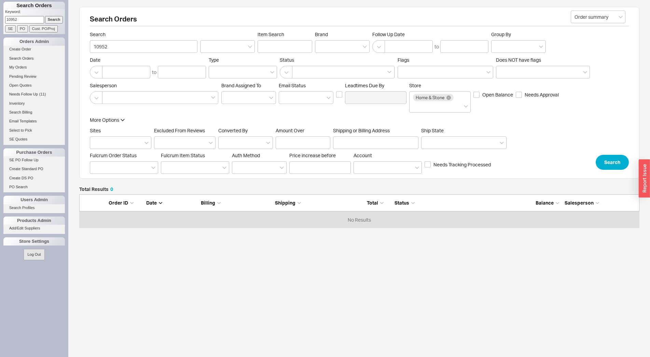
scroll to position [28, 554]
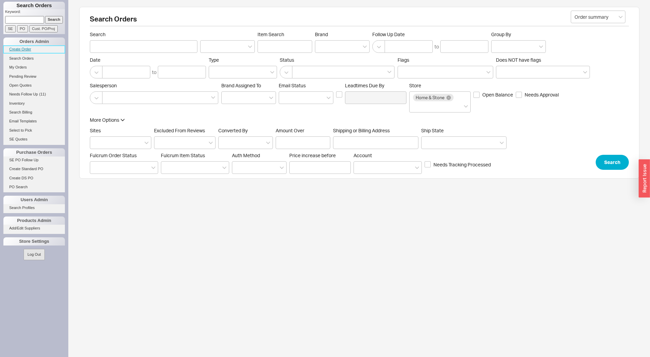
click at [31, 49] on link "Create Order" at bounding box center [33, 49] width 61 height 7
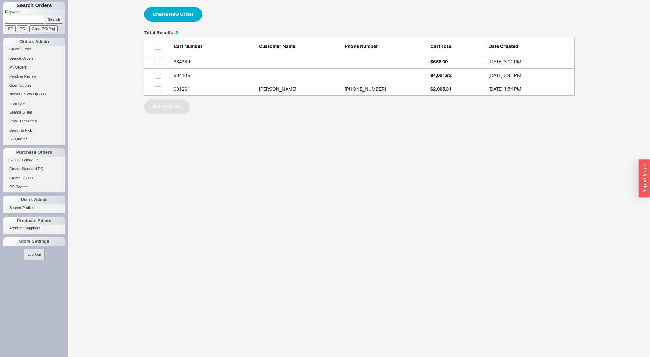
scroll to position [60, 424]
click at [222, 55] on link "934939 $668.00 [DATE] 3:01 PM" at bounding box center [359, 62] width 430 height 14
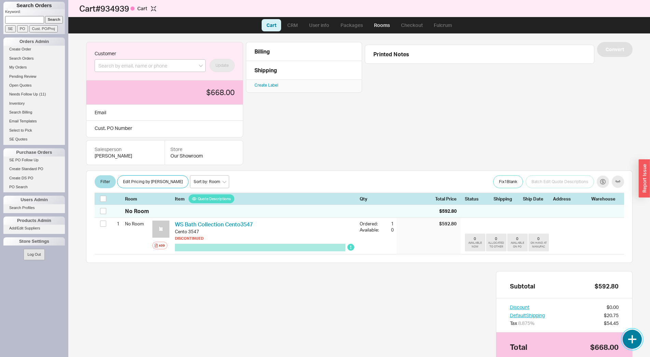
click at [637, 342] on button "button" at bounding box center [631, 339] width 19 height 19
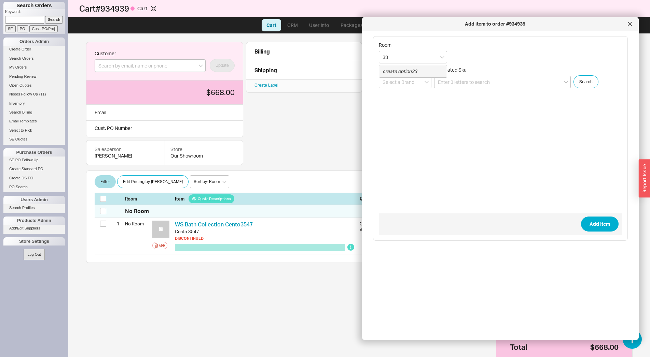
type input "3"
click at [473, 81] on input at bounding box center [502, 82] width 137 height 13
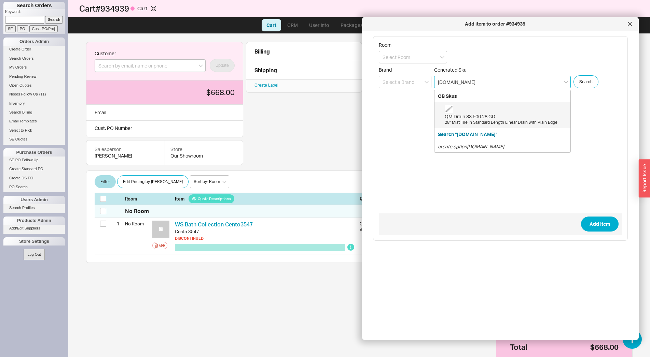
click at [456, 122] on div "28" Mist Tile In Standard Length Linear Drain with Plain Edge" at bounding box center [505, 123] width 122 height 6
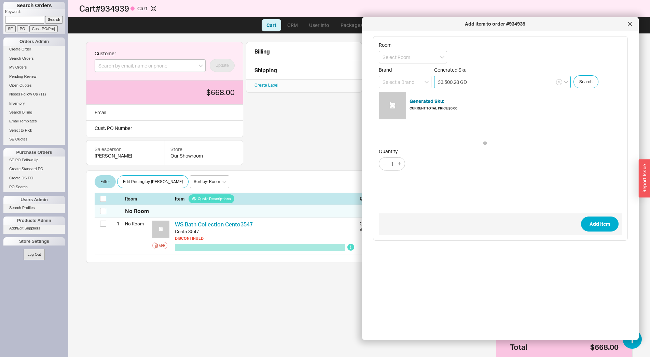
type input "33.500.28 GD"
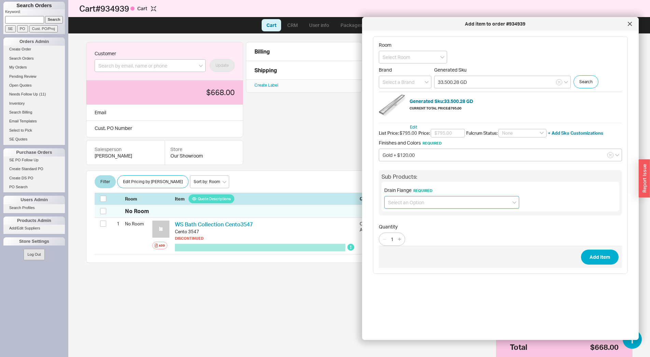
click at [439, 205] on input at bounding box center [451, 202] width 135 height 13
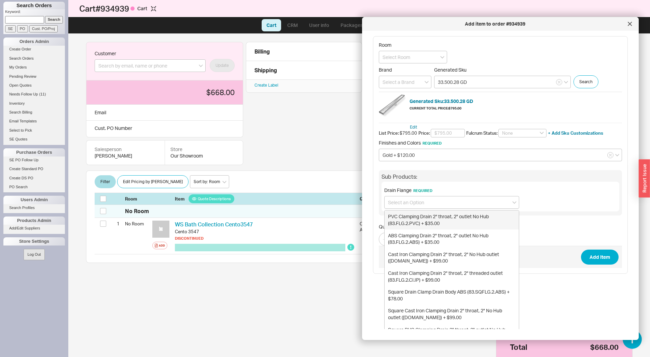
click at [568, 178] on div "Sub Products:" at bounding box center [500, 177] width 238 height 8
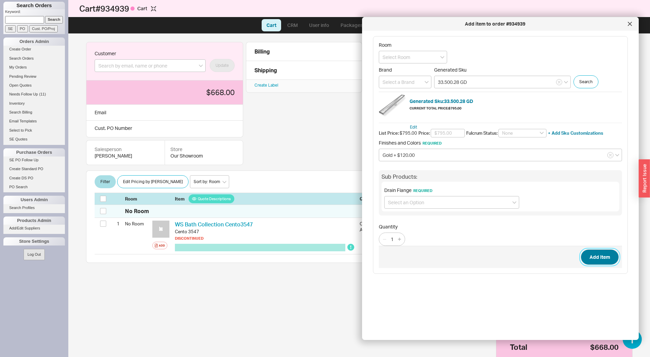
click at [585, 258] on button "Add Item" at bounding box center [600, 257] width 38 height 15
click at [408, 202] on input at bounding box center [451, 202] width 135 height 13
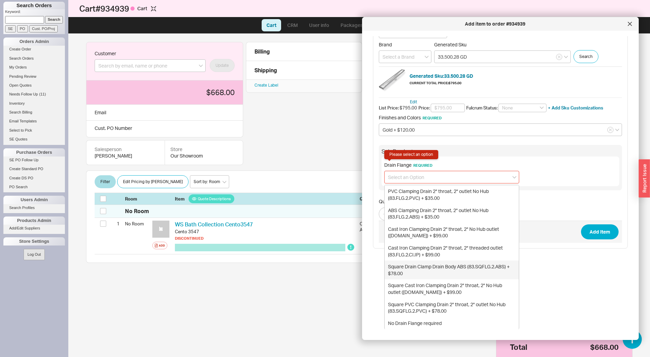
scroll to position [26, 0]
click at [419, 321] on div "No Drain Flange required" at bounding box center [451, 323] width 134 height 12
type input "No Drain Flange required"
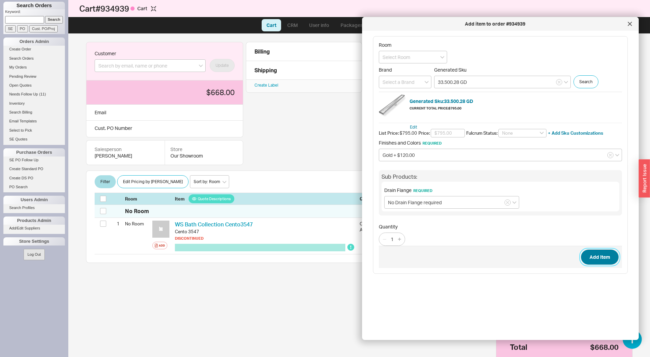
click at [608, 258] on button "Add Item" at bounding box center [600, 257] width 38 height 15
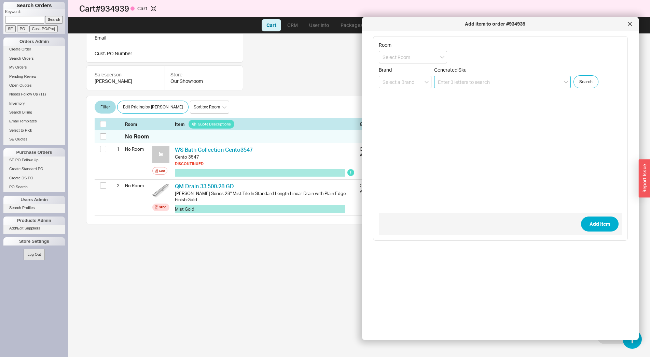
scroll to position [75, 0]
click at [630, 26] on div at bounding box center [629, 23] width 11 height 11
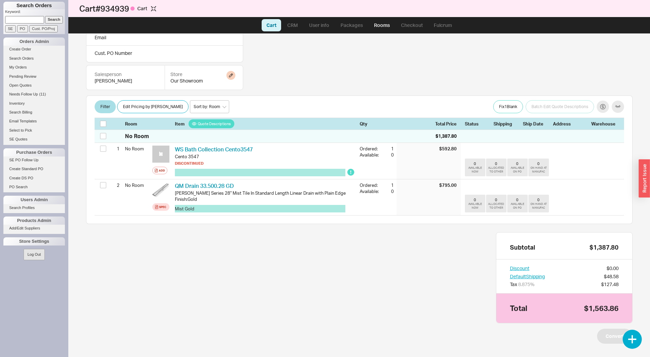
scroll to position [0, 0]
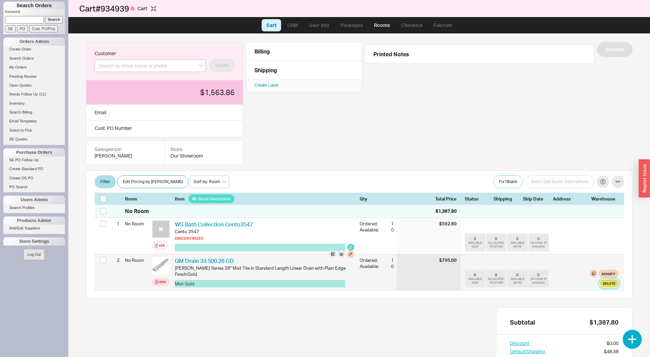
click at [602, 283] on button "Delete" at bounding box center [608, 284] width 19 height 8
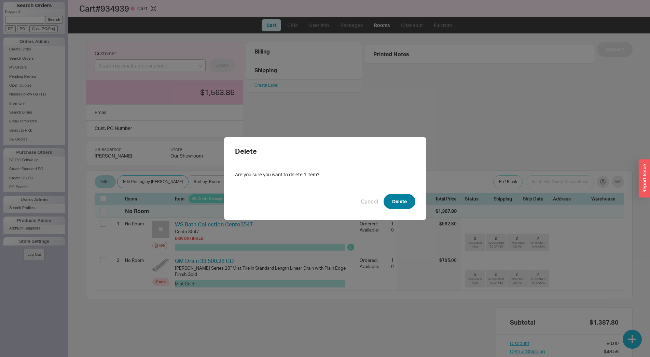
click at [399, 204] on button "Delete" at bounding box center [399, 201] width 32 height 15
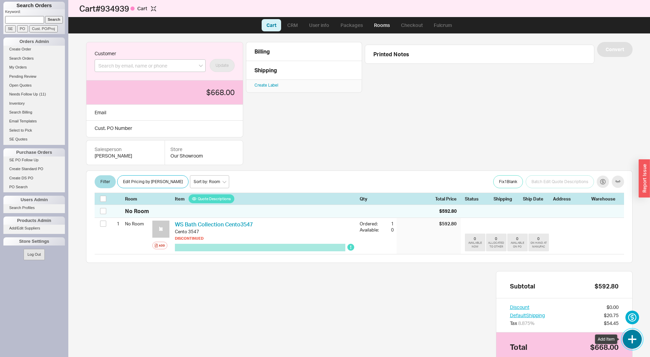
click at [632, 333] on button "button" at bounding box center [631, 339] width 19 height 19
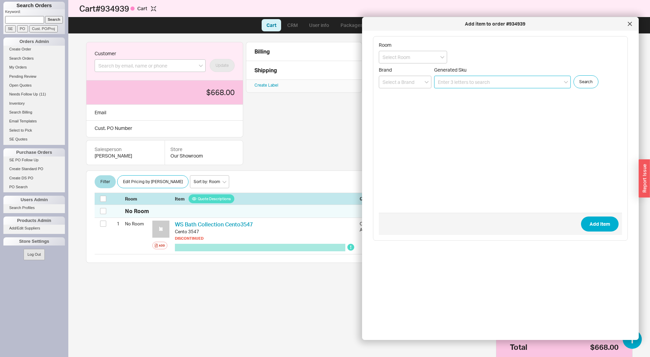
paste input "QM Lifting Key"
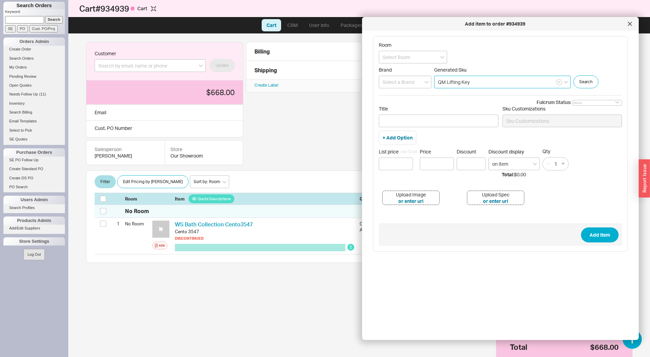
click at [477, 86] on input "QM Lifting Key" at bounding box center [502, 82] width 137 height 13
click at [446, 81] on input "QM Lifting Key" at bounding box center [502, 82] width 137 height 13
type input "Lifting Key"
click at [629, 28] on div at bounding box center [629, 23] width 11 height 11
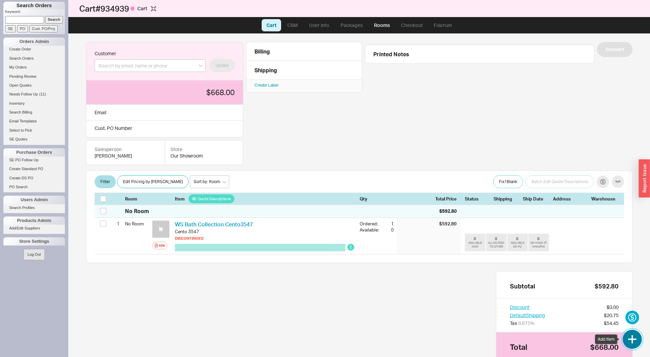
click at [634, 346] on button "button" at bounding box center [631, 339] width 19 height 19
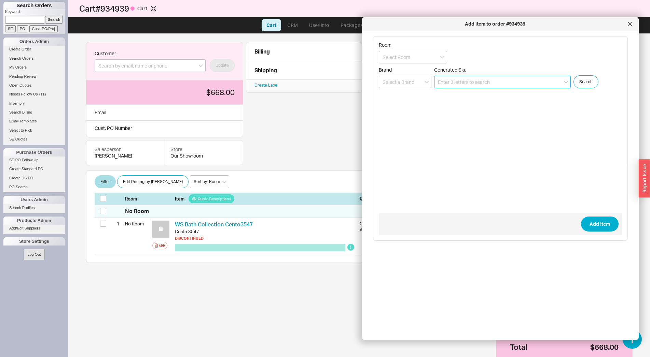
paste input "83.KEY"
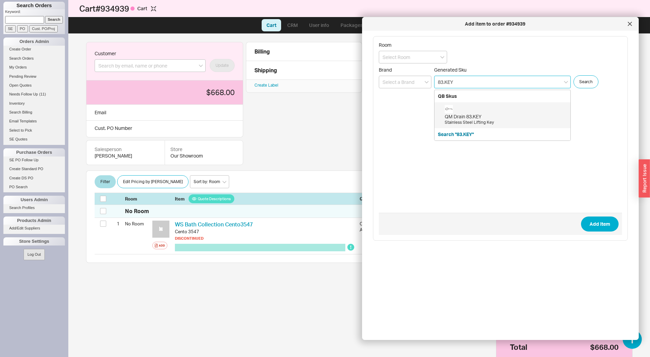
click at [471, 120] on div "QM Drain 83.KEY" at bounding box center [505, 116] width 122 height 7
type input "83.KEY"
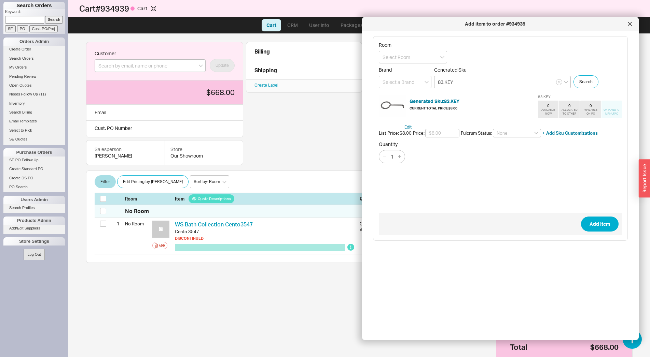
click at [455, 103] on h5 "Generated Sku: 83.KEY" at bounding box center [434, 101] width 50 height 5
click at [603, 223] on button "Add Item" at bounding box center [600, 224] width 38 height 15
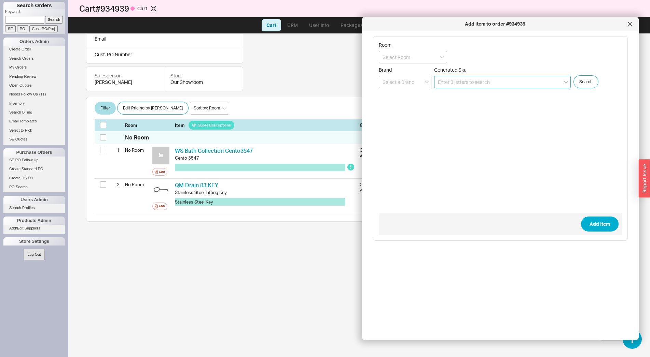
scroll to position [74, 0]
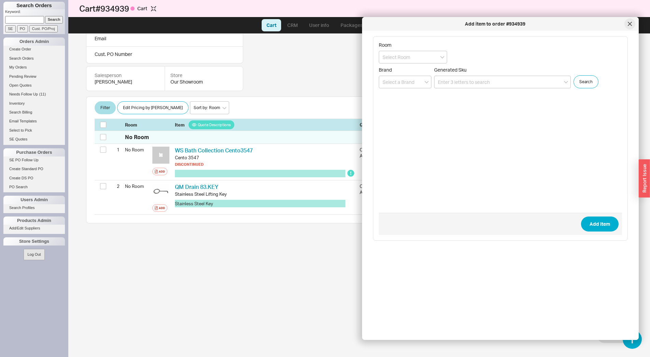
click at [627, 25] on div at bounding box center [629, 23] width 11 height 11
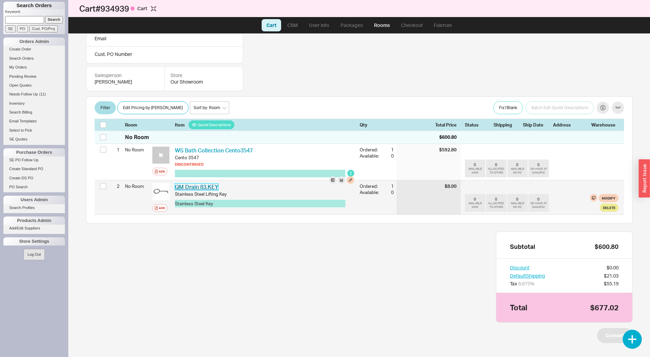
click at [201, 187] on link "QM Drain 83.KEY" at bounding box center [196, 187] width 43 height 7
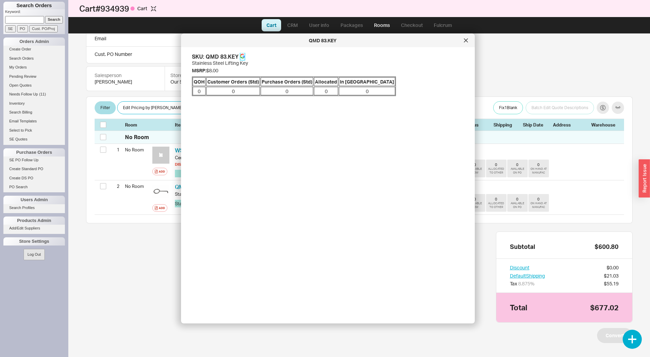
click at [242, 55] on icon at bounding box center [242, 56] width 5 height 5
click at [468, 40] on div at bounding box center [465, 40] width 11 height 11
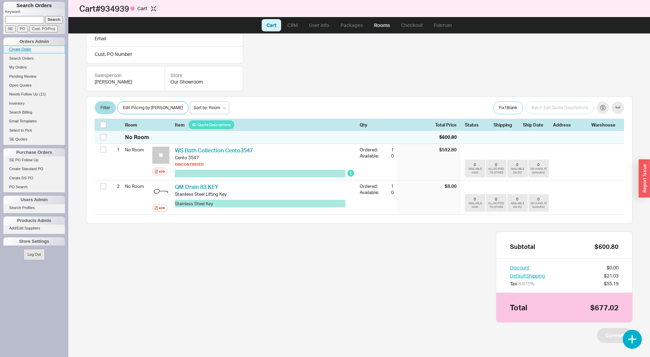
click at [28, 50] on link "Create Order" at bounding box center [33, 49] width 61 height 7
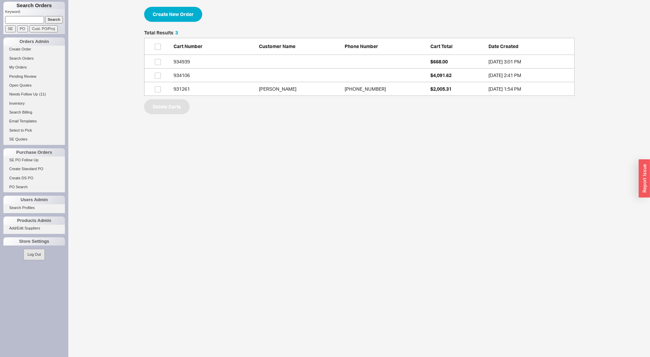
scroll to position [60, 424]
click at [157, 62] on input "grid" at bounding box center [158, 62] width 6 height 6
click at [179, 108] on button "Delete Carts" at bounding box center [166, 106] width 45 height 15
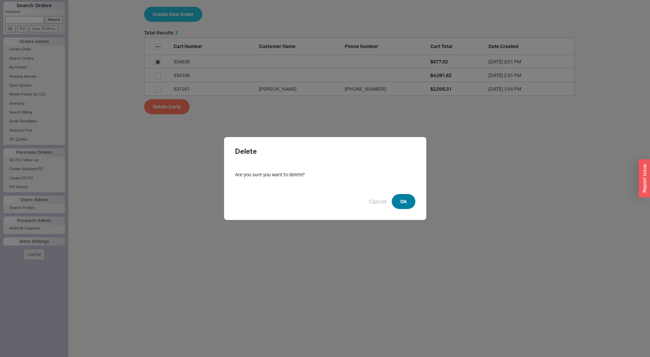
click at [407, 206] on button "Ok" at bounding box center [403, 201] width 24 height 15
checkbox input "false"
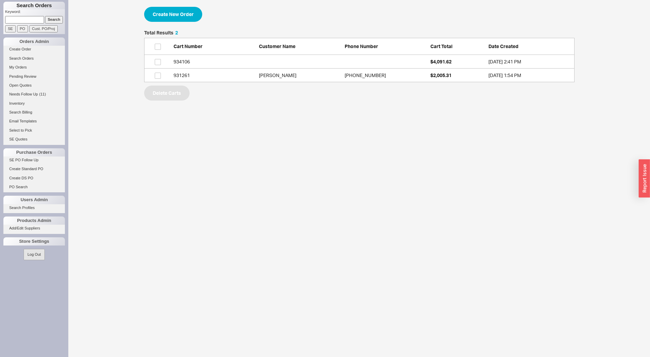
scroll to position [46, 424]
drag, startPoint x: 188, startPoint y: 13, endPoint x: 189, endPoint y: 16, distance: 3.5
click at [189, 13] on button "Create New Order" at bounding box center [173, 14] width 58 height 15
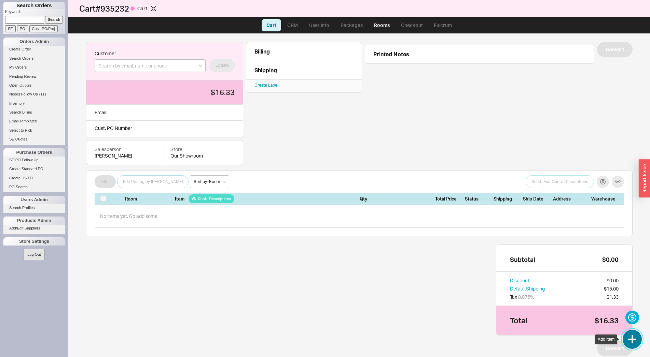
click at [635, 338] on button "button" at bounding box center [631, 339] width 19 height 19
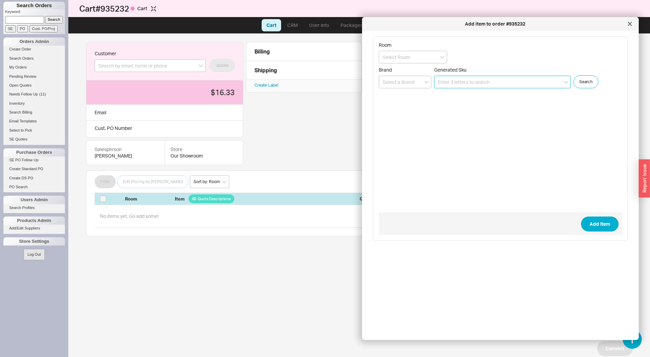
paste input "38055#126"
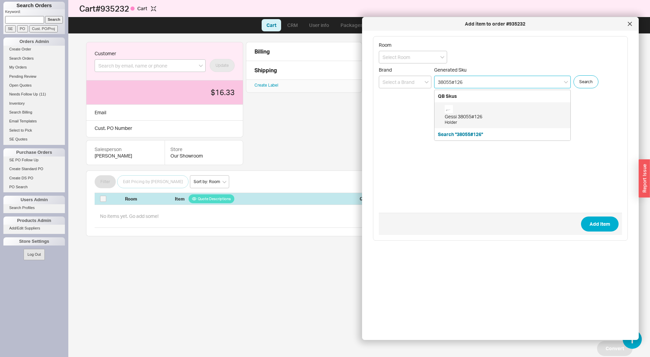
click at [489, 118] on div "Gessi 38055#126" at bounding box center [505, 116] width 122 height 7
type input "38055#126"
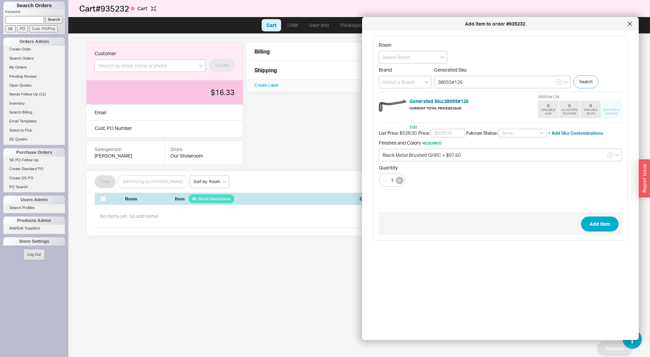
click at [400, 177] on button "button" at bounding box center [400, 181] width 8 height 8
type input "2"
click at [601, 228] on button "Add Item" at bounding box center [600, 224] width 38 height 15
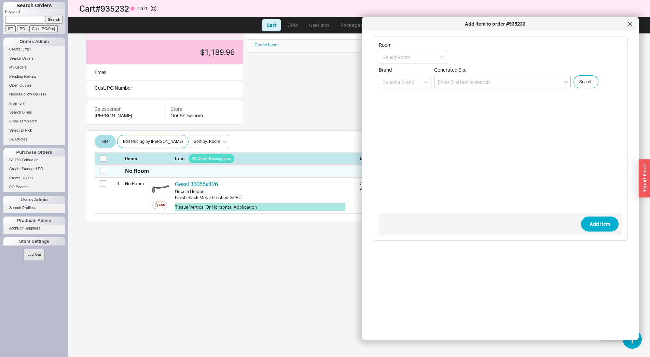
scroll to position [41, 0]
paste input "38103#126"
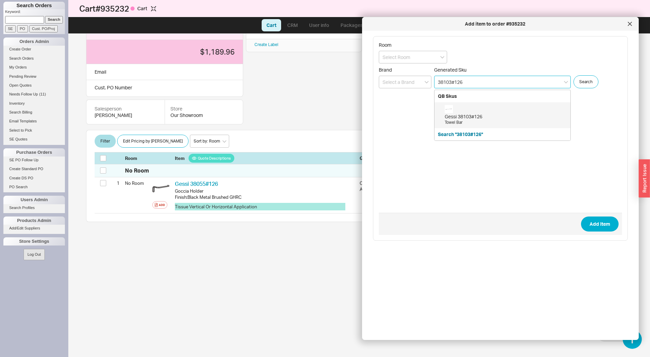
click at [450, 119] on div "Gessi 38103#126" at bounding box center [505, 116] width 122 height 7
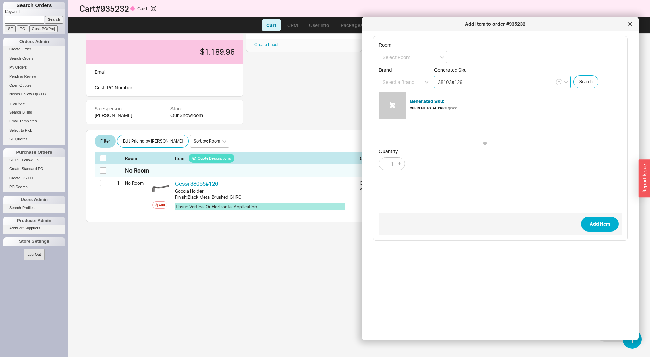
type input "38103#126"
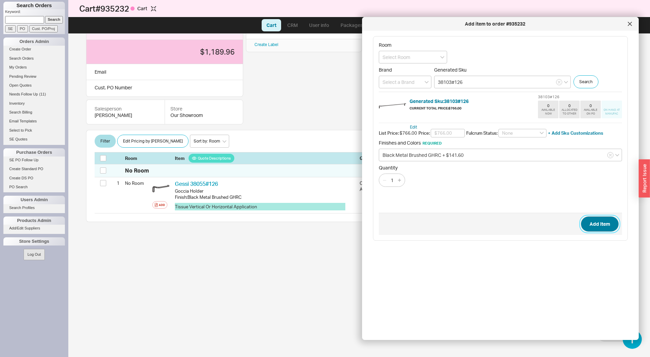
click at [605, 228] on button "Add Item" at bounding box center [600, 224] width 38 height 15
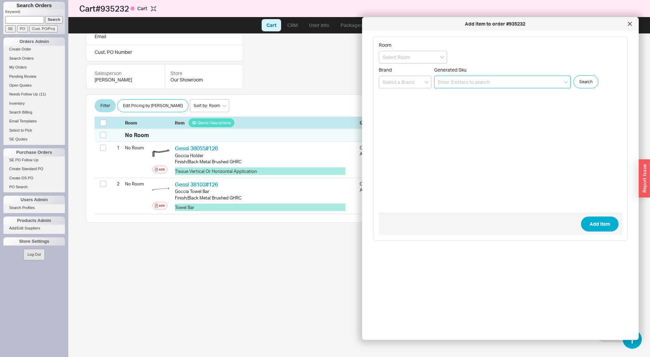
scroll to position [76, 0]
paste input "38109#126"
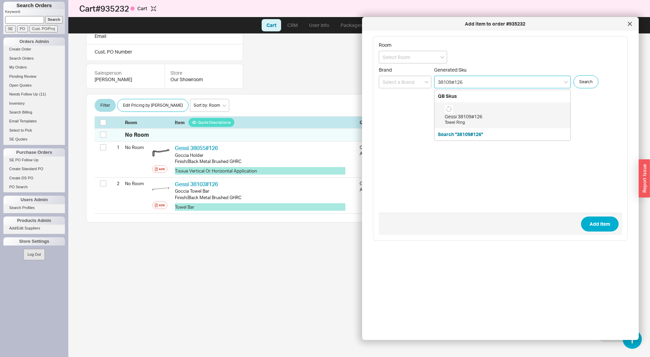
click at [479, 116] on div "Gessi 38109#126" at bounding box center [505, 116] width 122 height 7
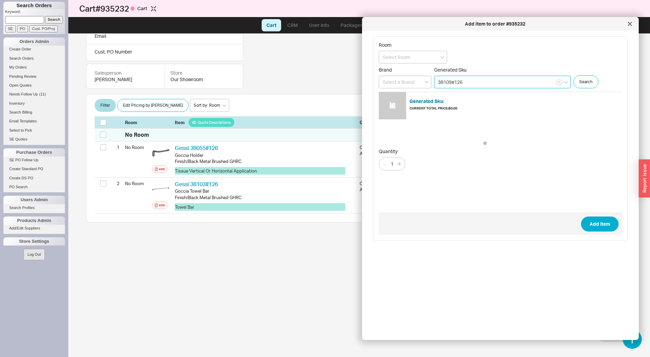
type input "38109#126"
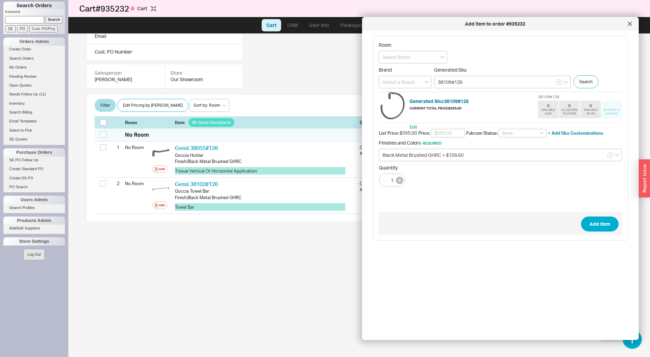
click at [400, 178] on button "button" at bounding box center [400, 181] width 8 height 8
type input "2"
click at [587, 222] on button "Add Item" at bounding box center [600, 224] width 38 height 15
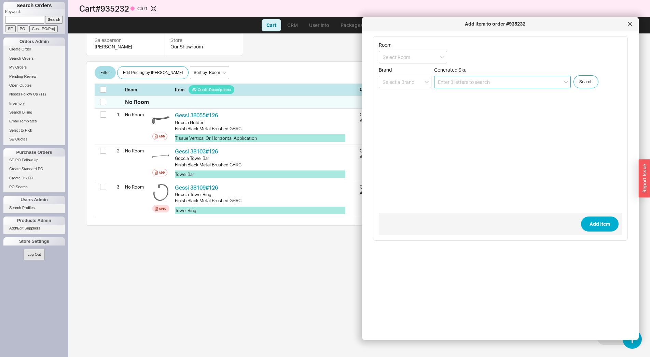
scroll to position [113, 0]
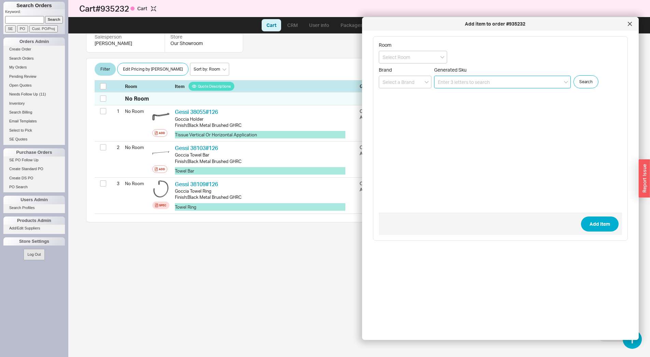
paste input "38121#126"
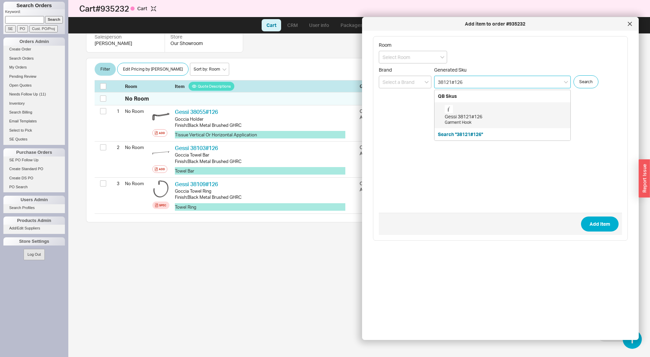
click at [487, 118] on div "Gessi 38121#126" at bounding box center [505, 116] width 122 height 7
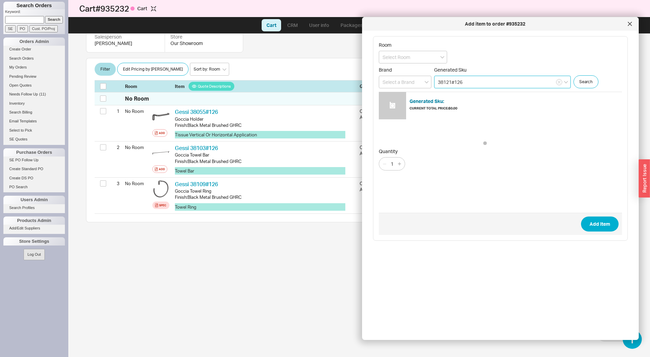
type input "38121#126"
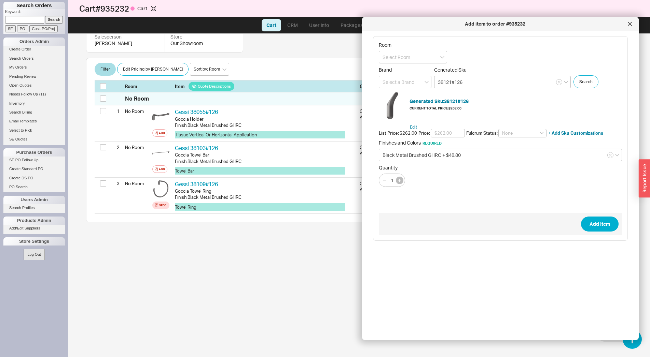
click at [400, 181] on icon "button" at bounding box center [399, 180] width 3 height 3
click at [401, 182] on button "button" at bounding box center [400, 181] width 8 height 8
type input "4"
click at [607, 227] on button "Add Item" at bounding box center [600, 224] width 38 height 15
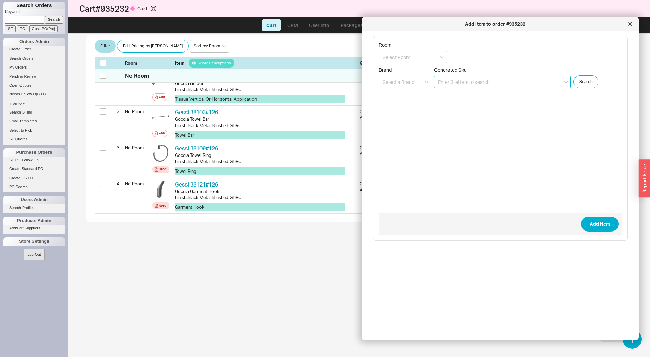
scroll to position [149, 0]
paste input "54749#707"
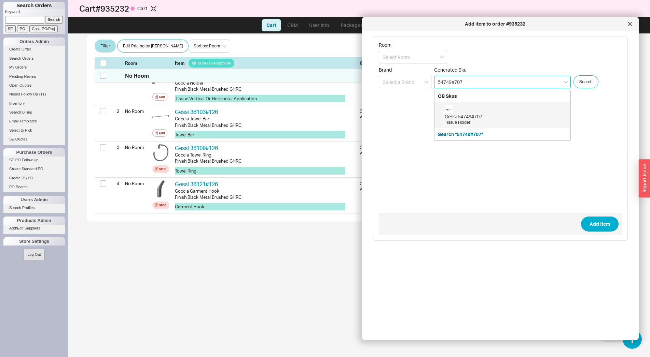
click at [463, 113] on div "Gessi 54749#707" at bounding box center [505, 116] width 122 height 7
type input "54749#707"
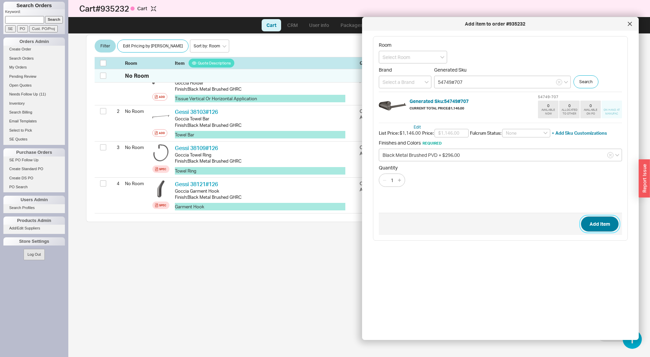
click at [594, 225] on button "Add Item" at bounding box center [600, 224] width 38 height 15
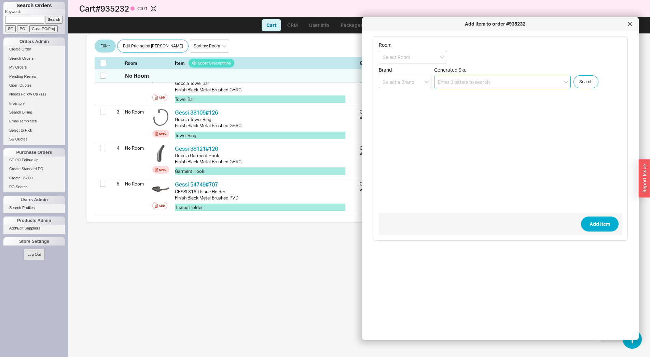
scroll to position [185, 0]
paste input "54797#707"
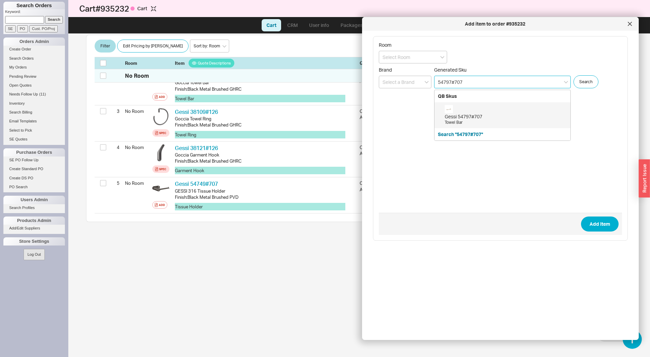
click at [460, 120] on div "Towel Bar" at bounding box center [505, 123] width 122 height 6
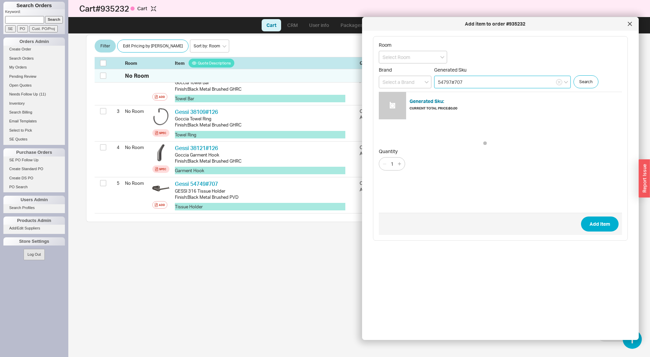
type input "54797#707"
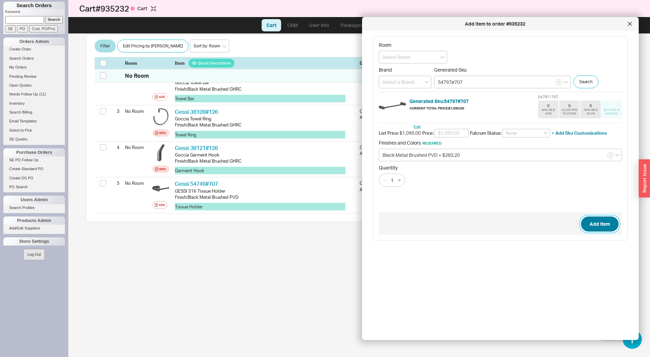
click at [587, 226] on button "Add Item" at bounding box center [600, 224] width 38 height 15
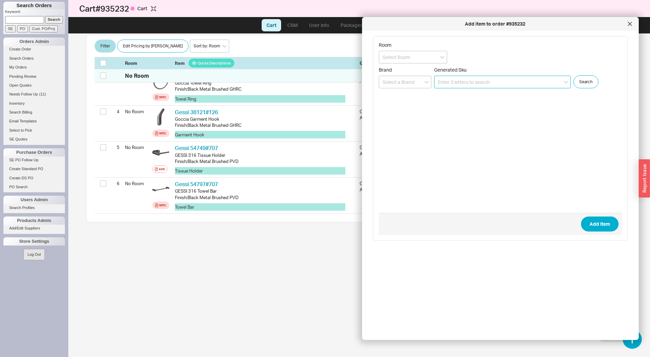
scroll to position [221, 0]
click at [630, 29] on div "Add item to order #935232" at bounding box center [500, 24] width 276 height 14
click at [630, 22] on div at bounding box center [629, 23] width 11 height 11
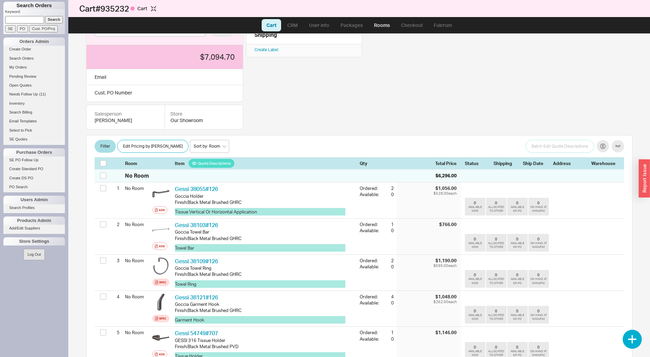
scroll to position [35, 0]
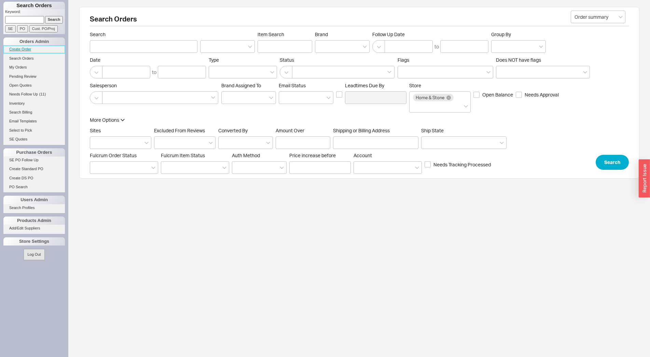
click at [26, 49] on link "Create Order" at bounding box center [33, 49] width 61 height 7
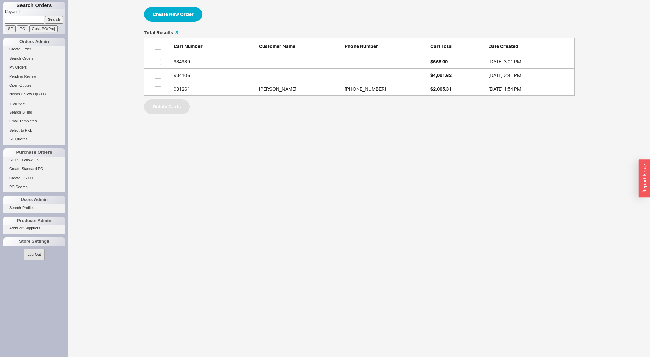
scroll to position [60, 424]
click at [280, 63] on link "934939 $668.00 [DATE] 3:01 PM" at bounding box center [359, 62] width 430 height 14
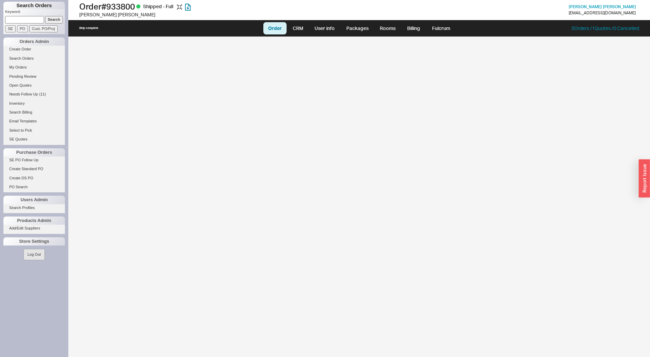
select select "LOW"
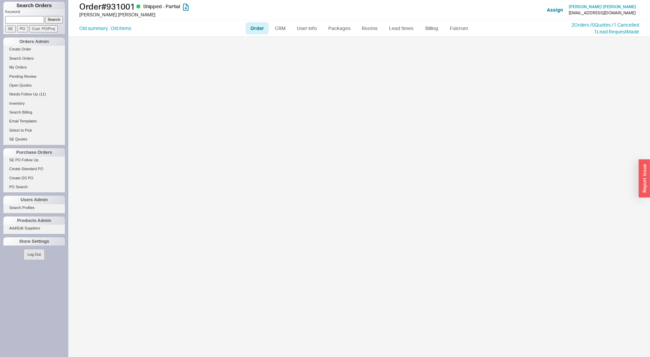
select select "LOW"
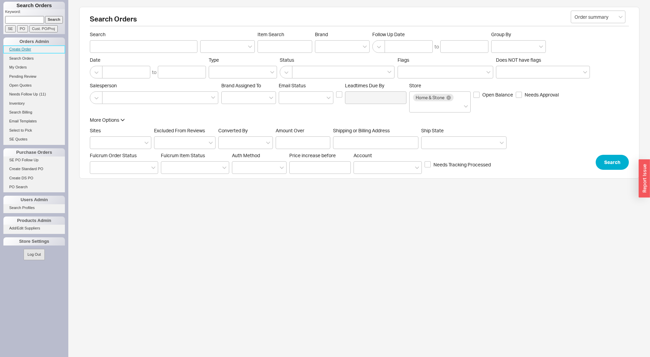
click at [25, 48] on link "Create Order" at bounding box center [33, 49] width 61 height 7
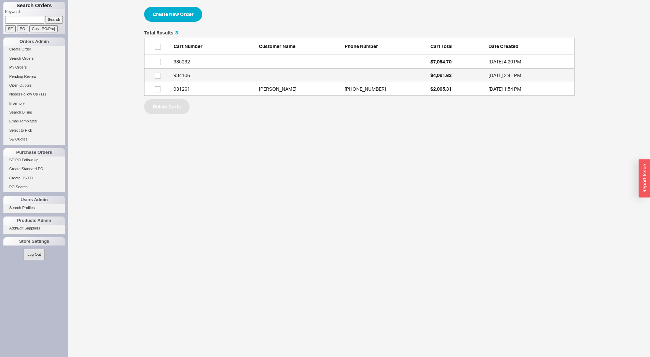
scroll to position [60, 424]
click at [277, 66] on link "935232 $7,094.70 [DATE] 4:20 PM" at bounding box center [359, 62] width 430 height 14
